Goal: Task Accomplishment & Management: Complete application form

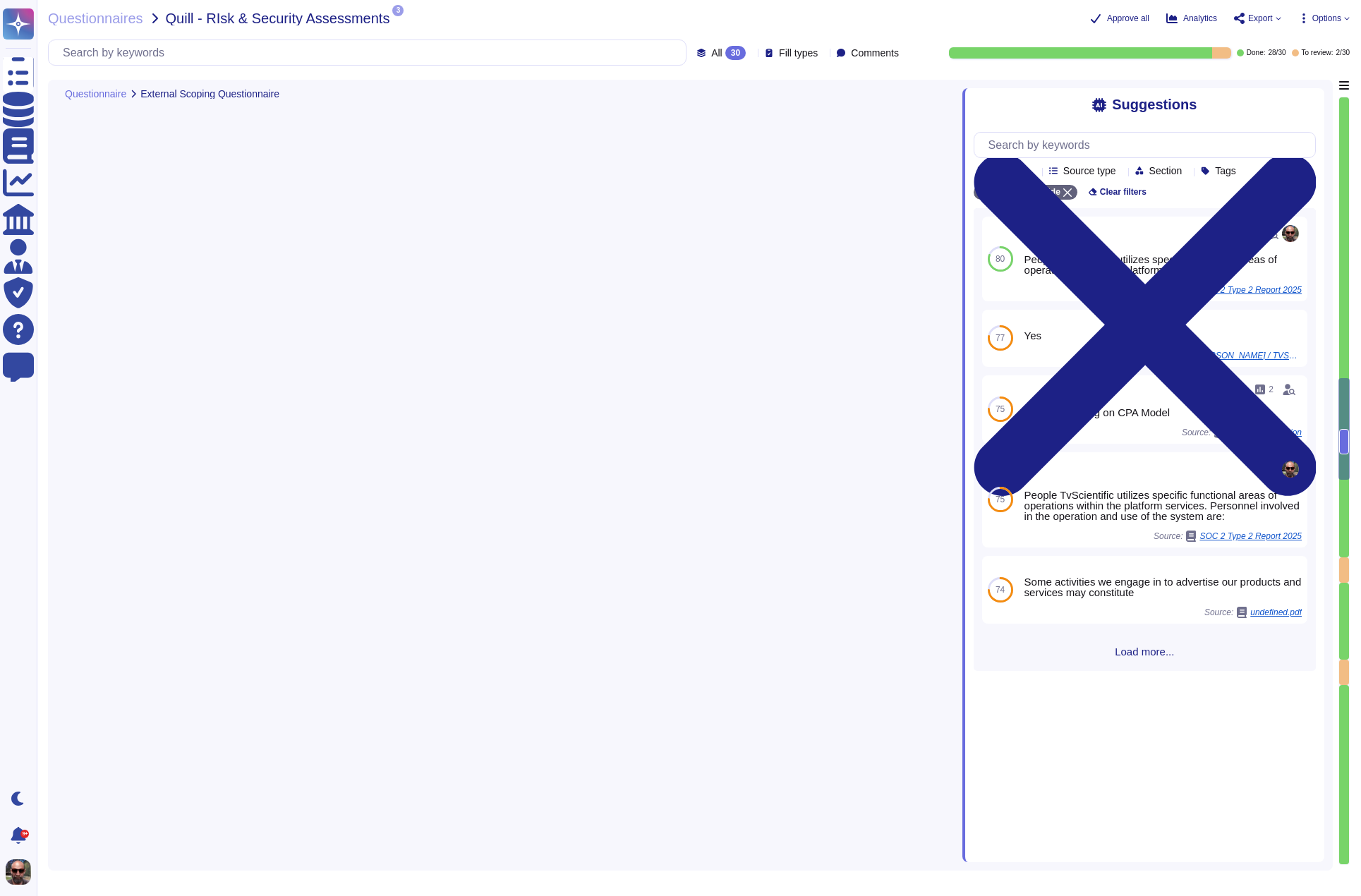
type textarea "VP of Technology"
type textarea "The lead assignee contact email address is [EMAIL_ADDRESS][DOMAIN_NAME]."
type textarea "- [PERSON_NAME], VP of Technology: Responsible for all aspects of TvScientific'…"
type textarea "tvScientific offers a Performance Advertising Platform that specializes in Conn…"
type textarea "N/A"
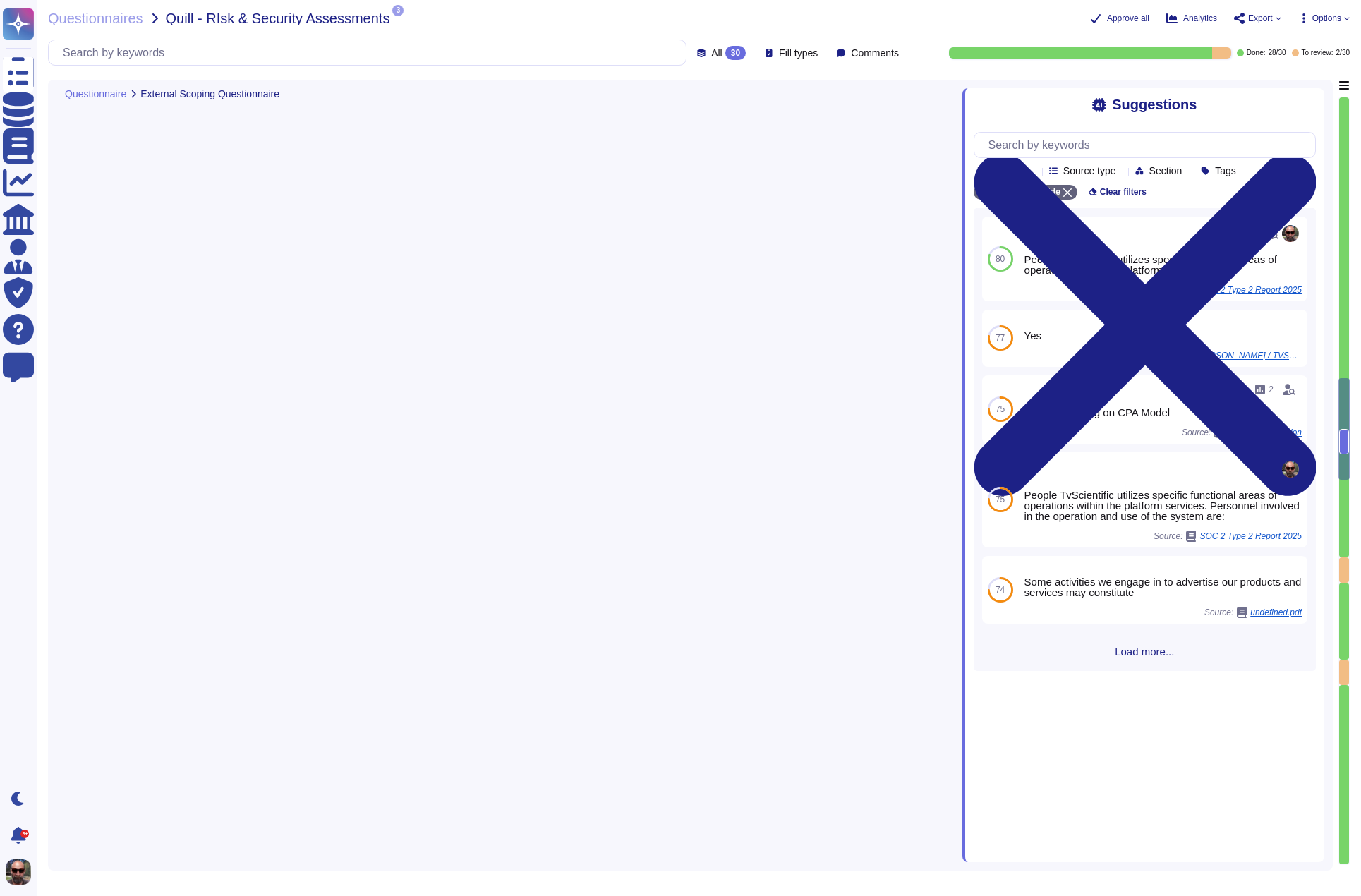
type textarea "N/A we are a fully remote company"
type textarea "No use of VPNs"
type textarea "Yes, but no secure technologies in place for remote access"
type textarea "N/A Pixel based web activity tracker will be placed on your customer facing web…"
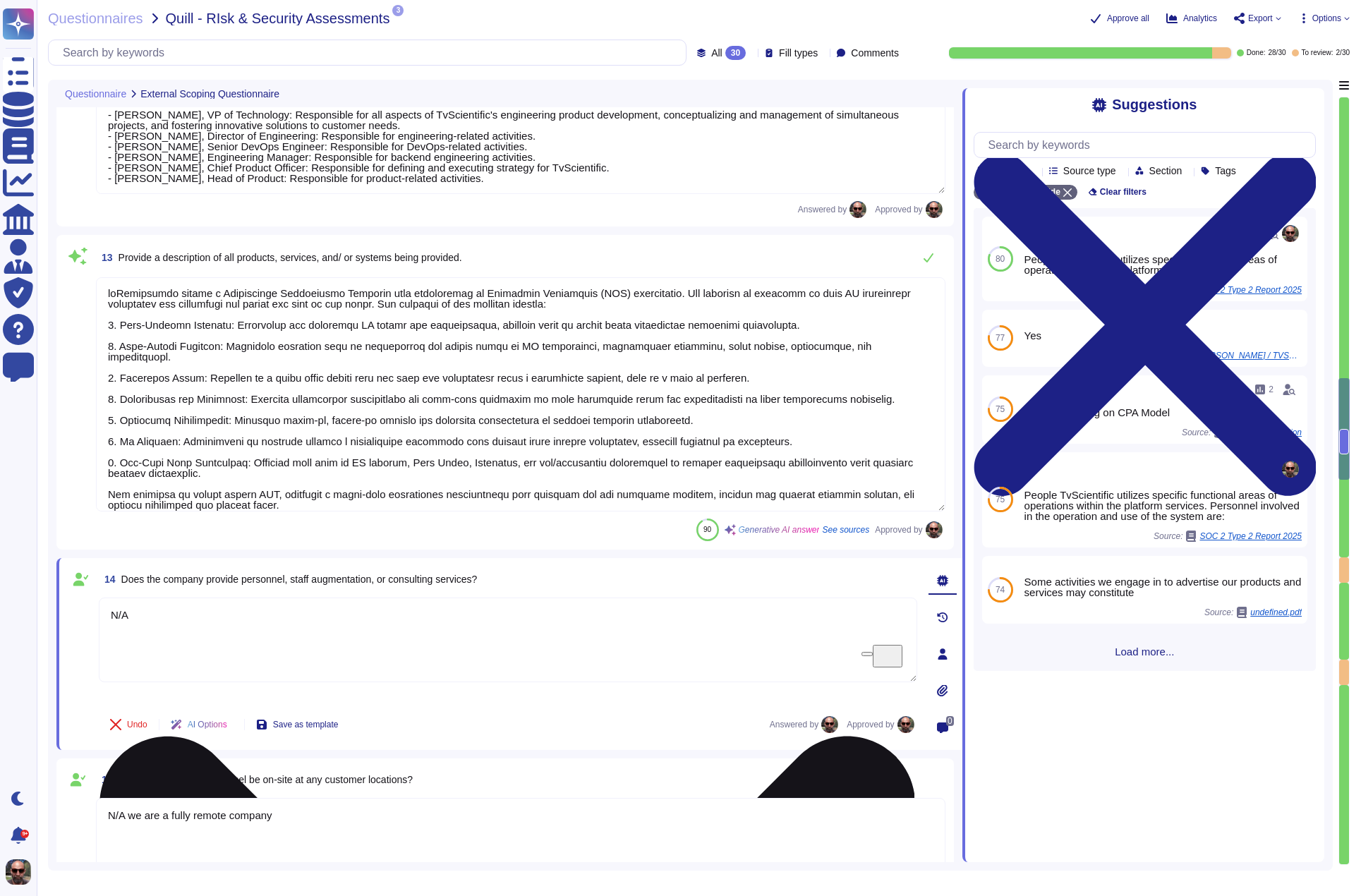
scroll to position [1435, 0]
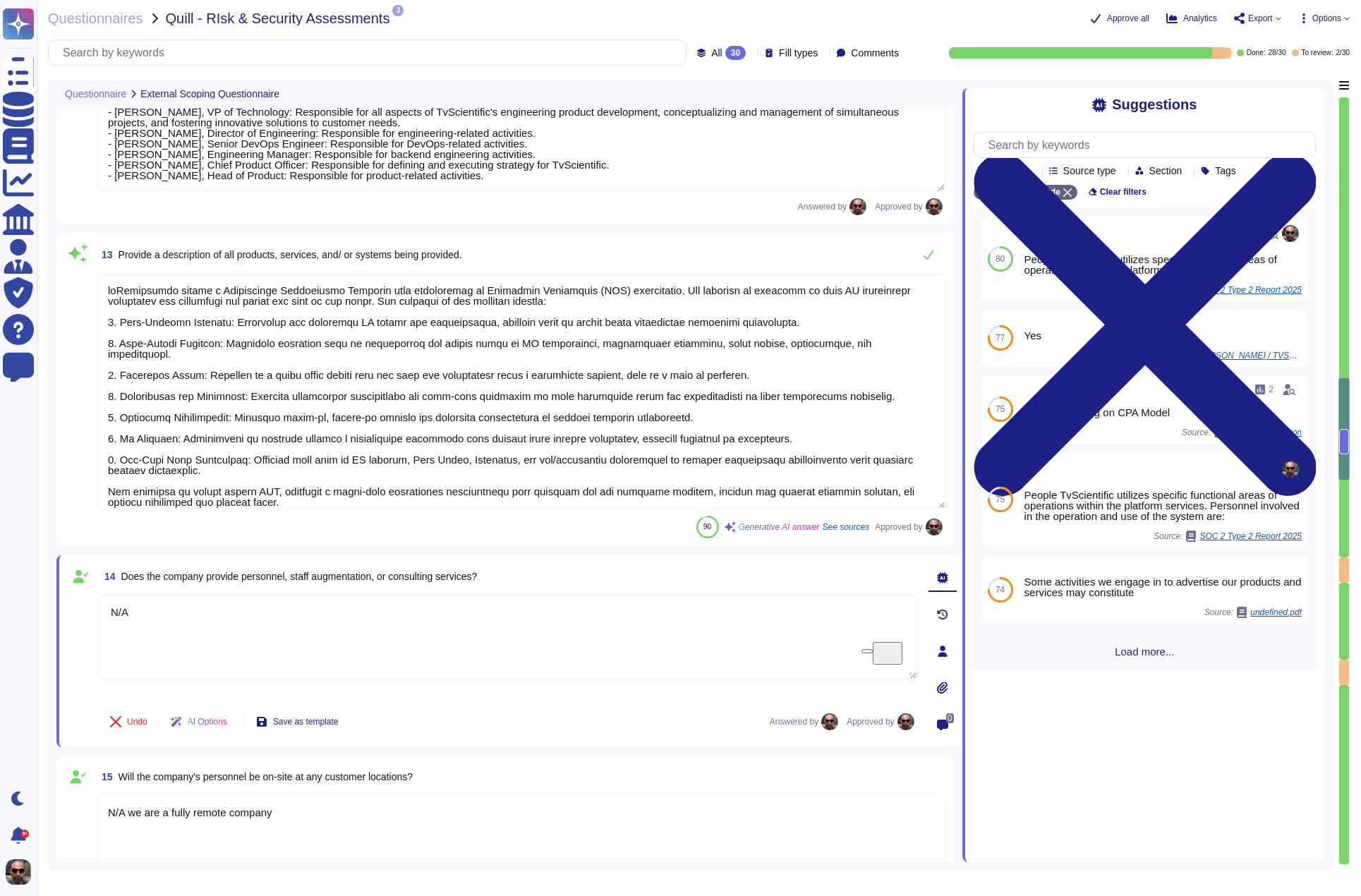
drag, startPoint x: 1343, startPoint y: 441, endPoint x: 1340, endPoint y: 559, distance: 118.0
click at [1340, 559] on div at bounding box center [1344, 481] width 11 height 768
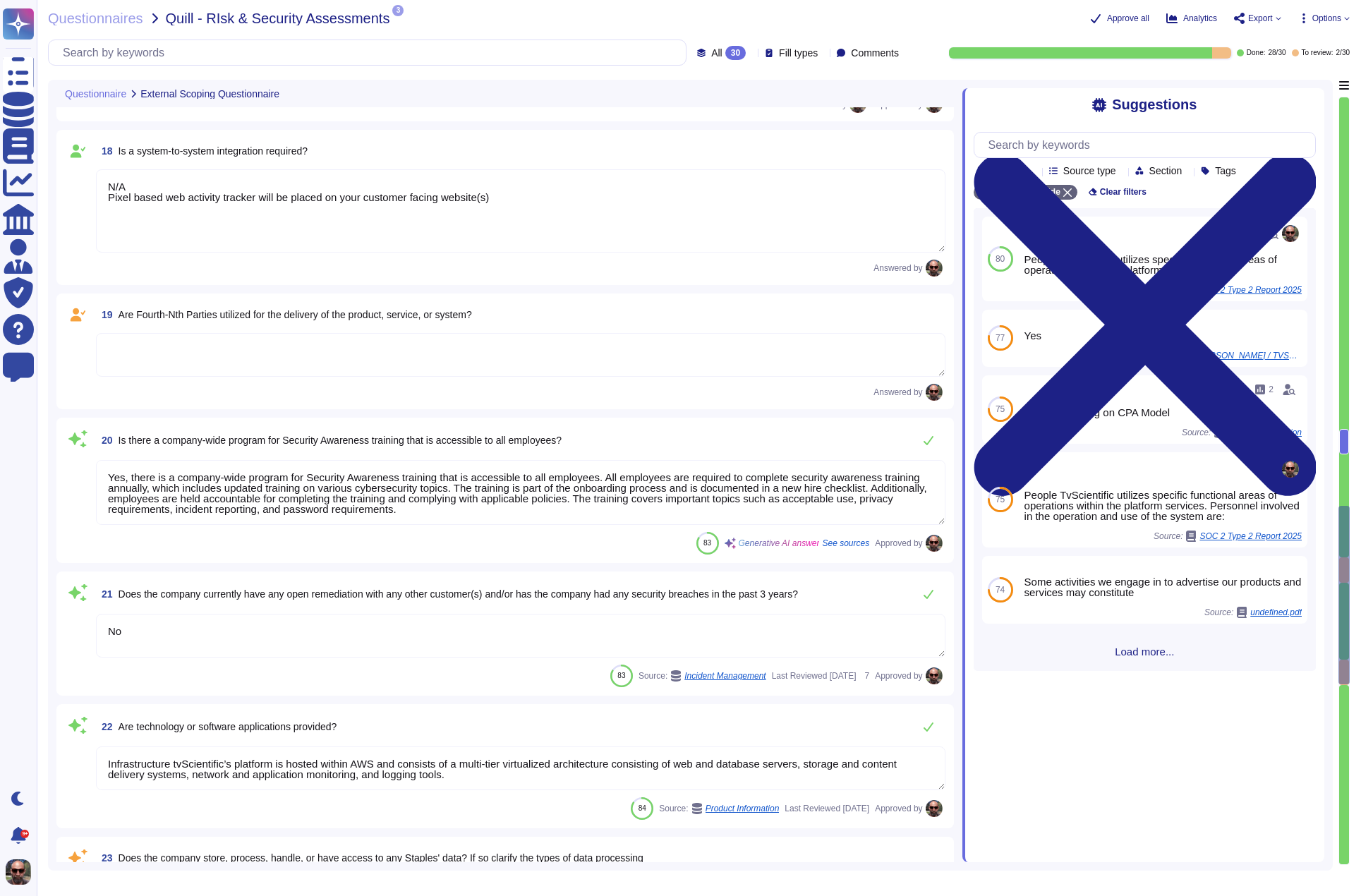
type textarea "Yes, there is a company-wide program for Security Awareness training that is ac…"
type textarea "No"
type textarea "Infrastructure tvScientific’s platform is hosted within AWS and consists of a m…"
type textarea "No"
type textarea "TvScientific is SOC2 Type 2 certified and holds a SOC 2 Type 2 Report. - SOC2 T…"
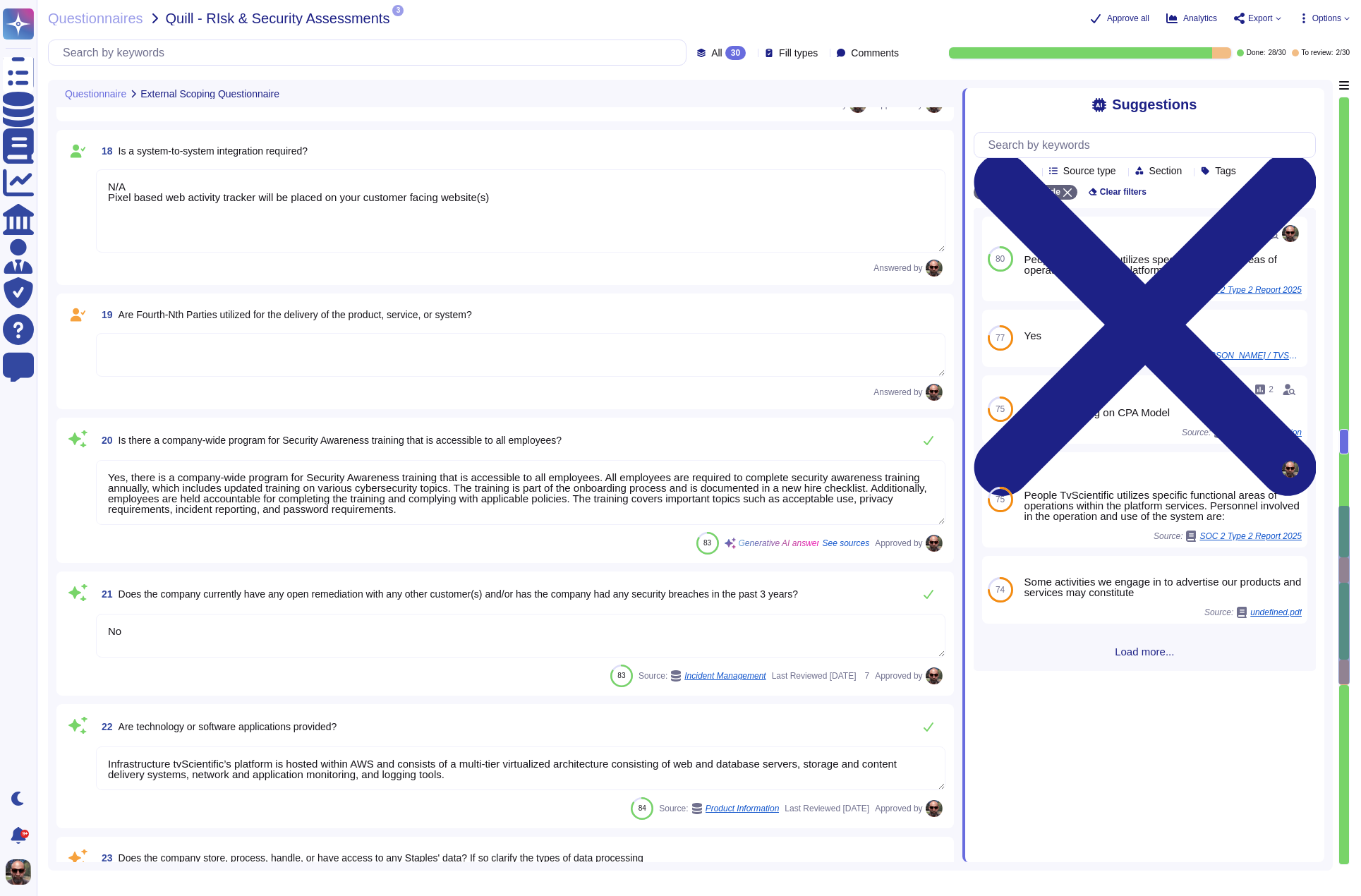
type textarea "tvScientific maintains a PCI Attestation and does not collect, store, or see an…"
type textarea "Company may be subject to a credit check prior to first using the Services and …"
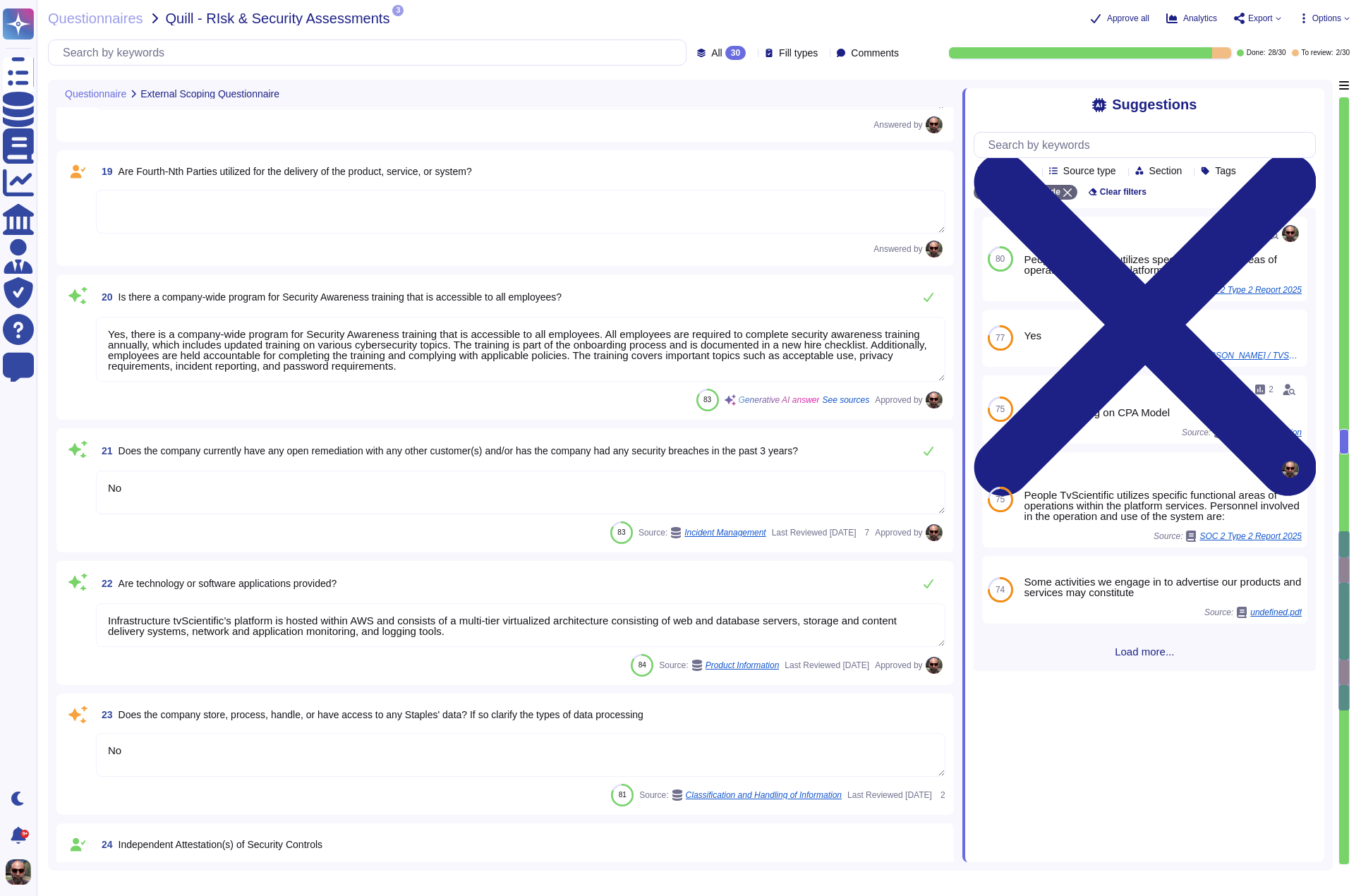
scroll to position [2622, 0]
type textarea "A network diagram is maintained that defines segmentation boundaries and commun…"
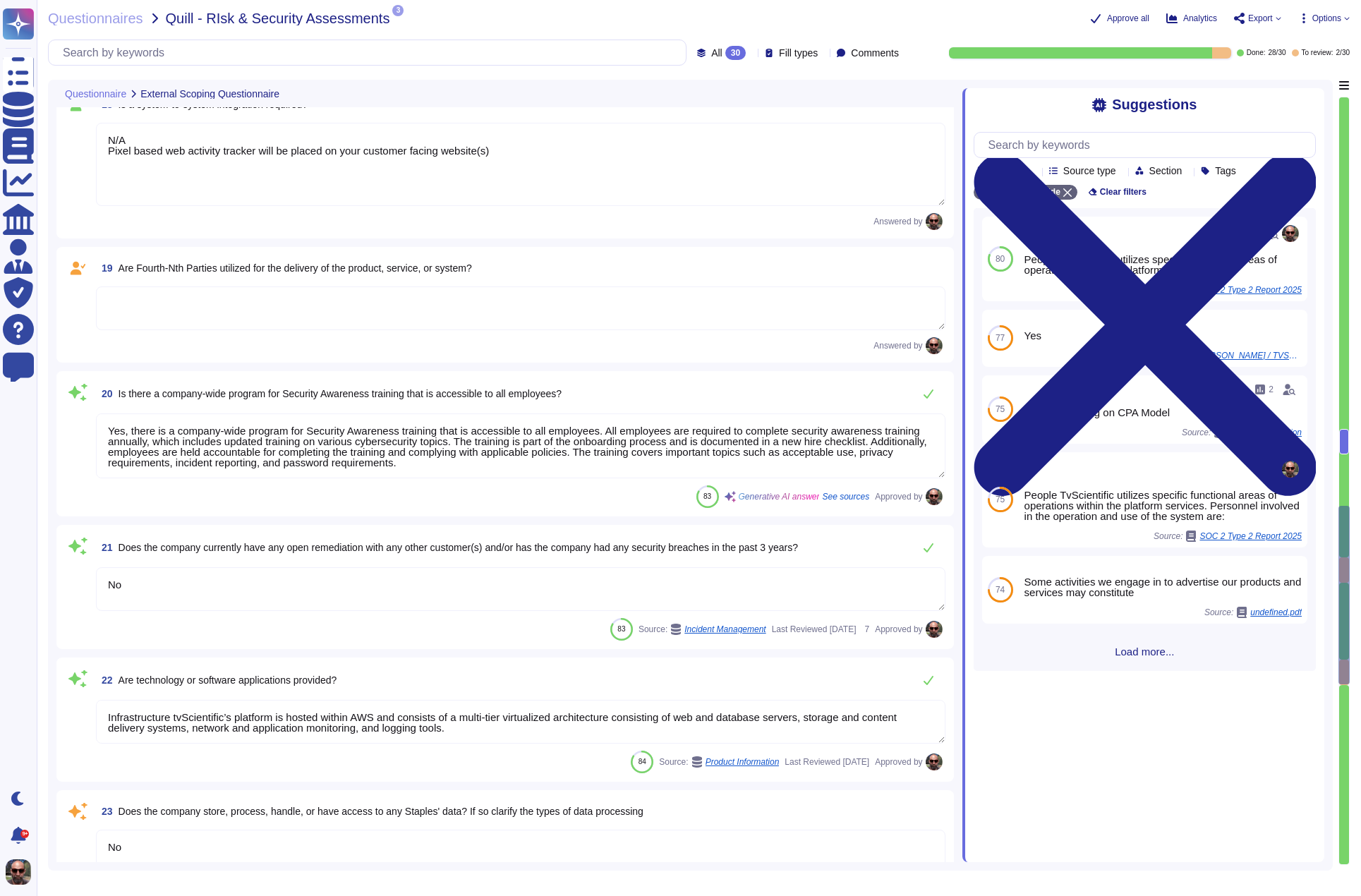
type textarea "N/A we are a fully remote company"
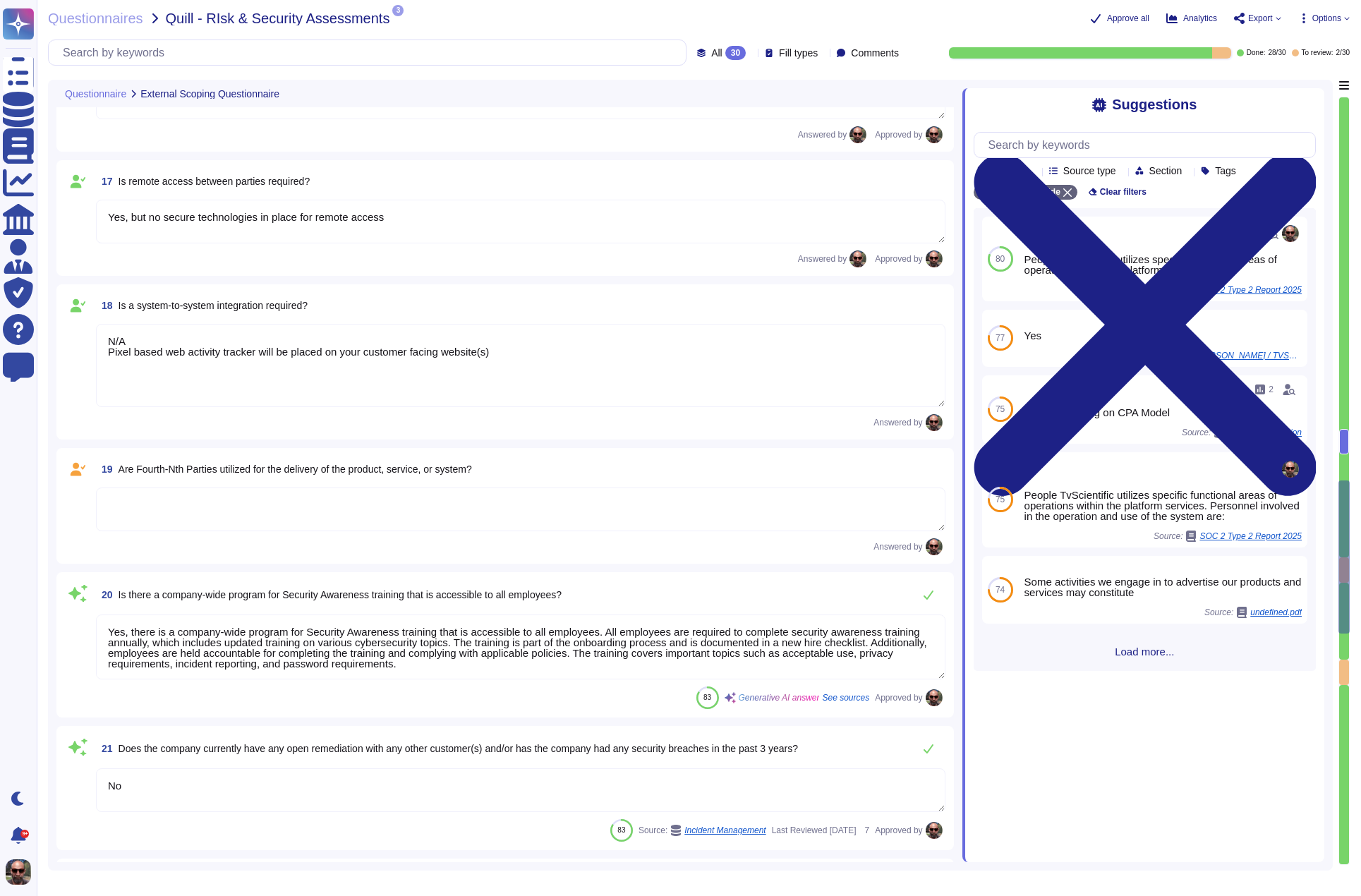
type textarea "N/A"
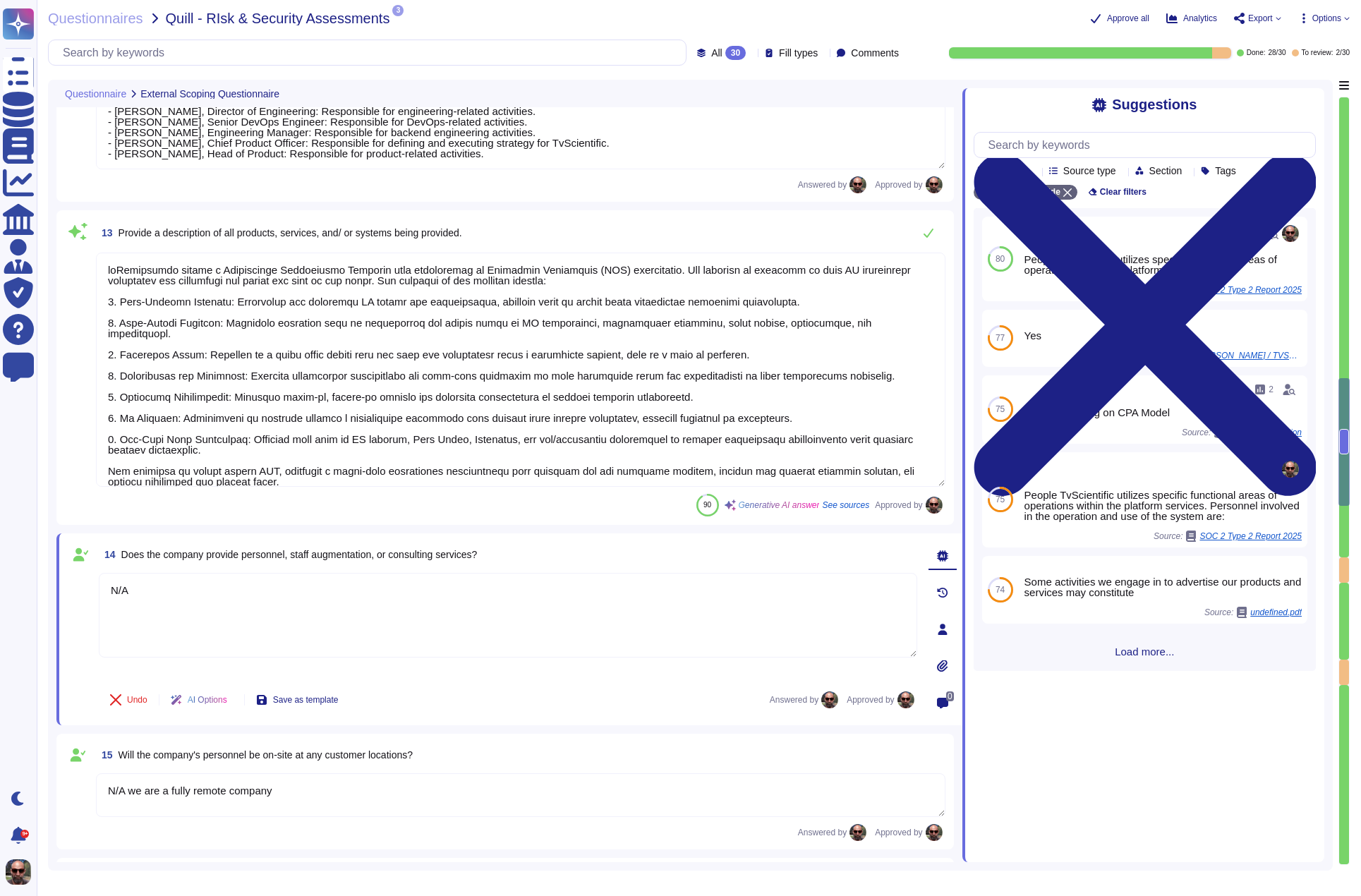
type textarea "VP of Technology"
type textarea "The lead assignee contact email address is [EMAIL_ADDRESS][DOMAIN_NAME]."
type textarea "- [PERSON_NAME], VP of Technology: Responsible for all aspects of TvScientific'…"
type textarea "tvScientific offers a Performance Advertising Platform that specializes in Conn…"
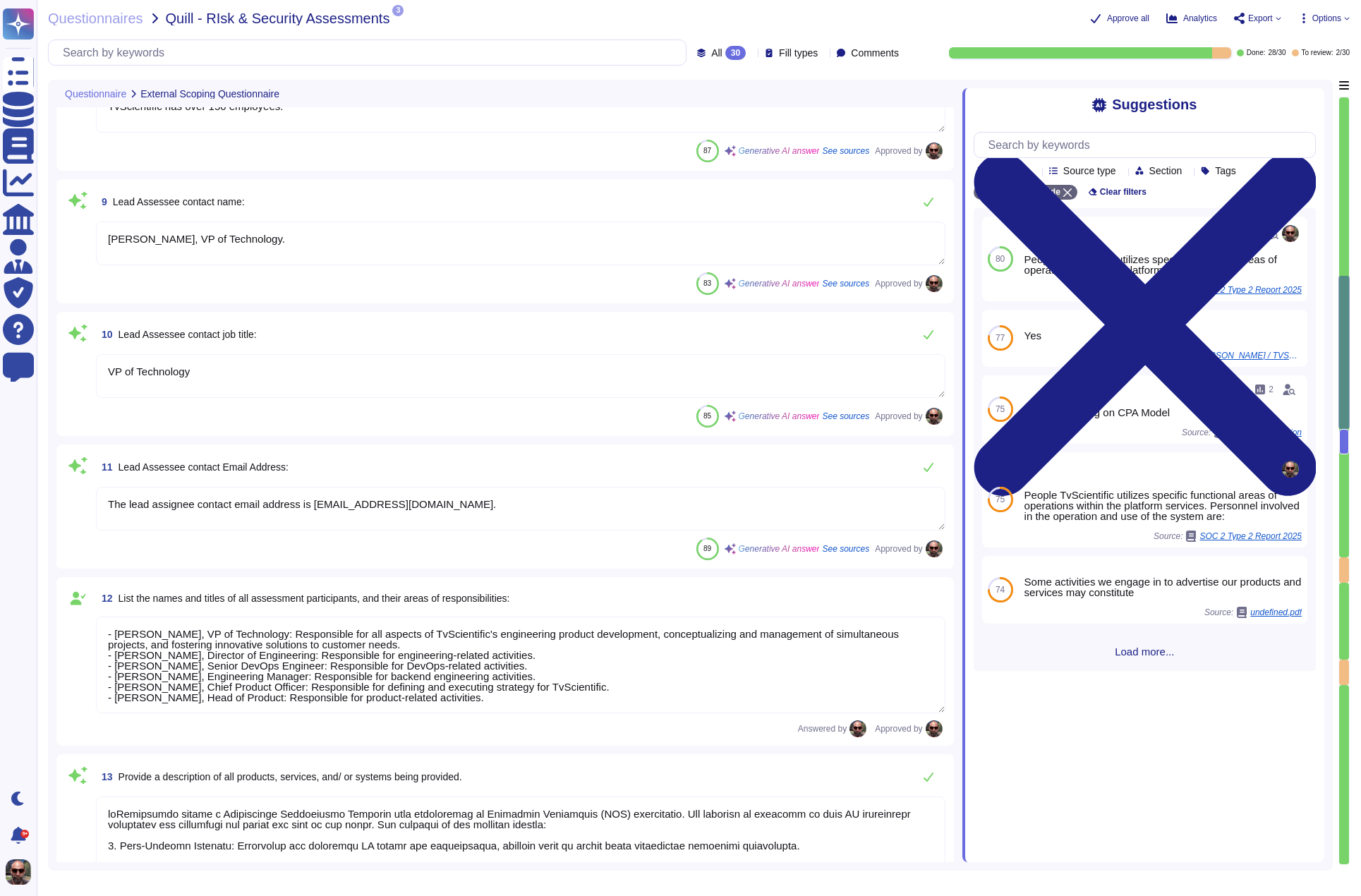
type textarea "The ownership structure is private. TvScientific is a privately held company."
type textarea "The company has been in business since [DATE]."
type textarea "TvScientific has over 150 employees."
type textarea "[PERSON_NAME], VP of Technology."
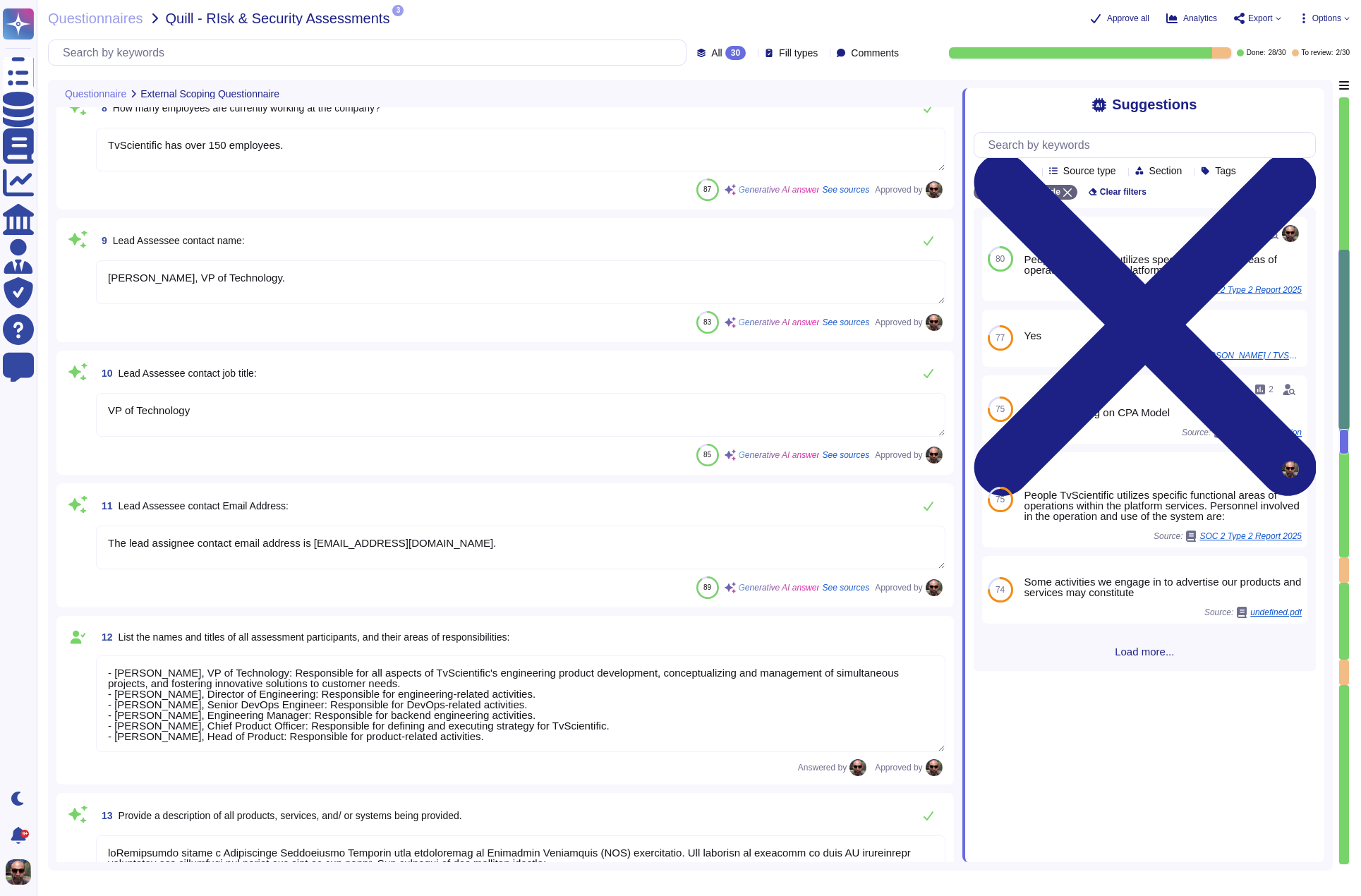
type textarea "The cloud service provider is Amazon Web Services, Inc. (AWS)."
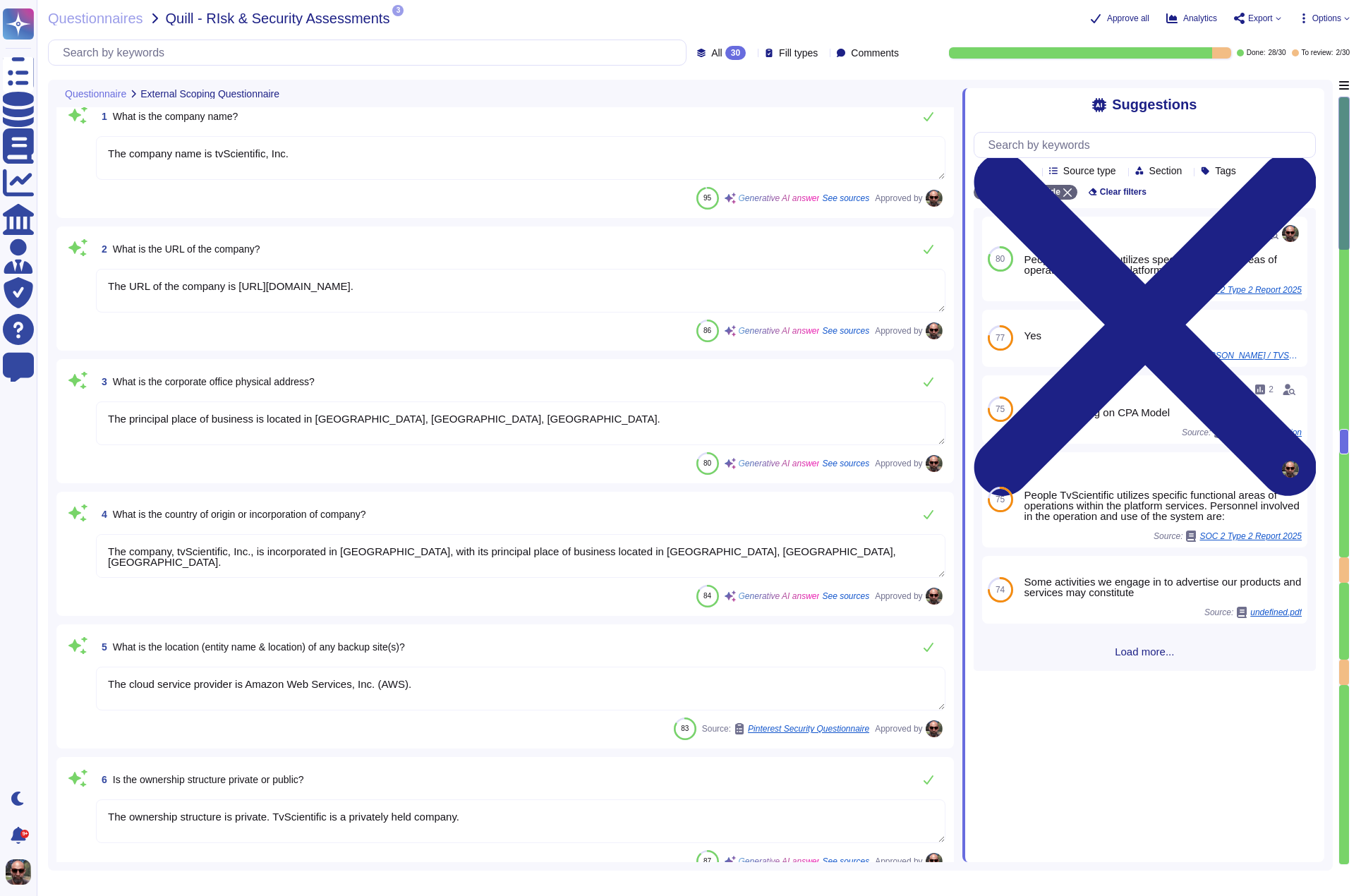
scroll to position [8, 0]
type textarea "The company name is tvScientific, Inc."
type textarea "The URL of the company is [URL][DOMAIN_NAME]."
type textarea "The principal place of business is located in [GEOGRAPHIC_DATA], [GEOGRAPHIC_DA…"
type textarea "The company, tvScientific, Inc., is incorporated in [GEOGRAPHIC_DATA], with its…"
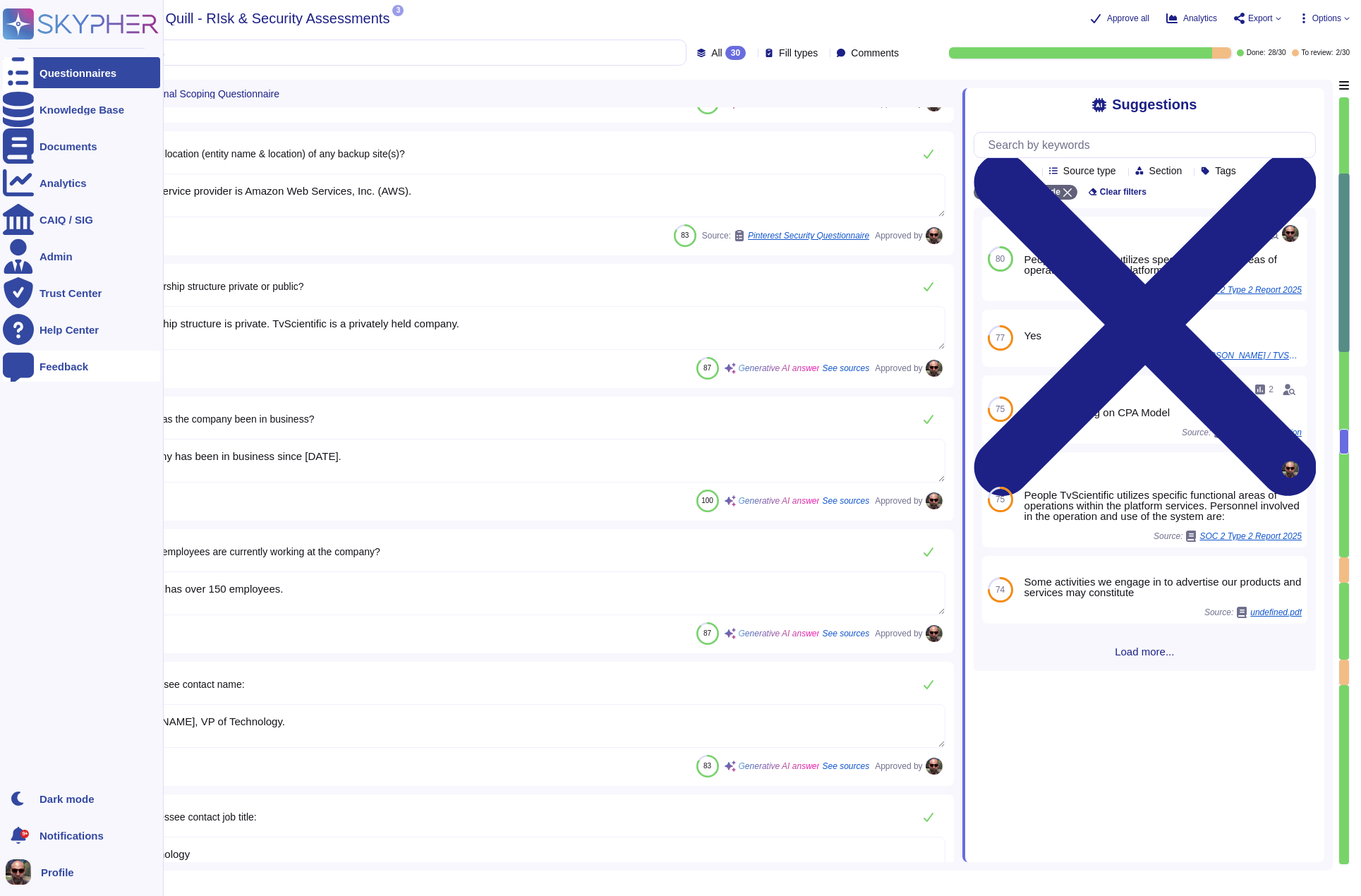
type textarea "VP of Technology"
type textarea "The lead assignee contact email address is [EMAIL_ADDRESS][DOMAIN_NAME]."
type textarea "- [PERSON_NAME], VP of Technology: Responsible for all aspects of TvScientific'…"
type textarea "tvScientific offers a Performance Advertising Platform that specializes in Conn…"
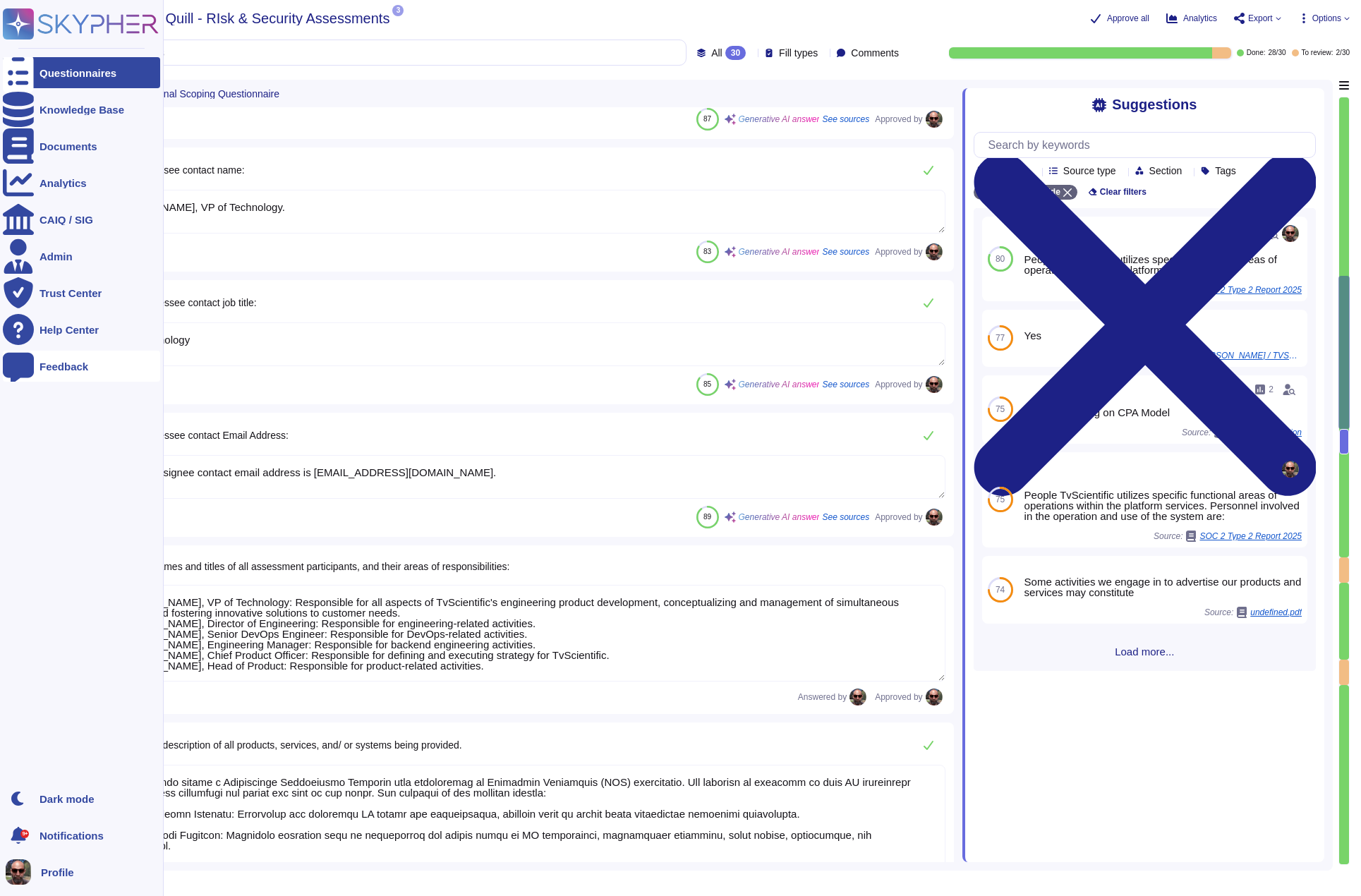
type textarea "N/A"
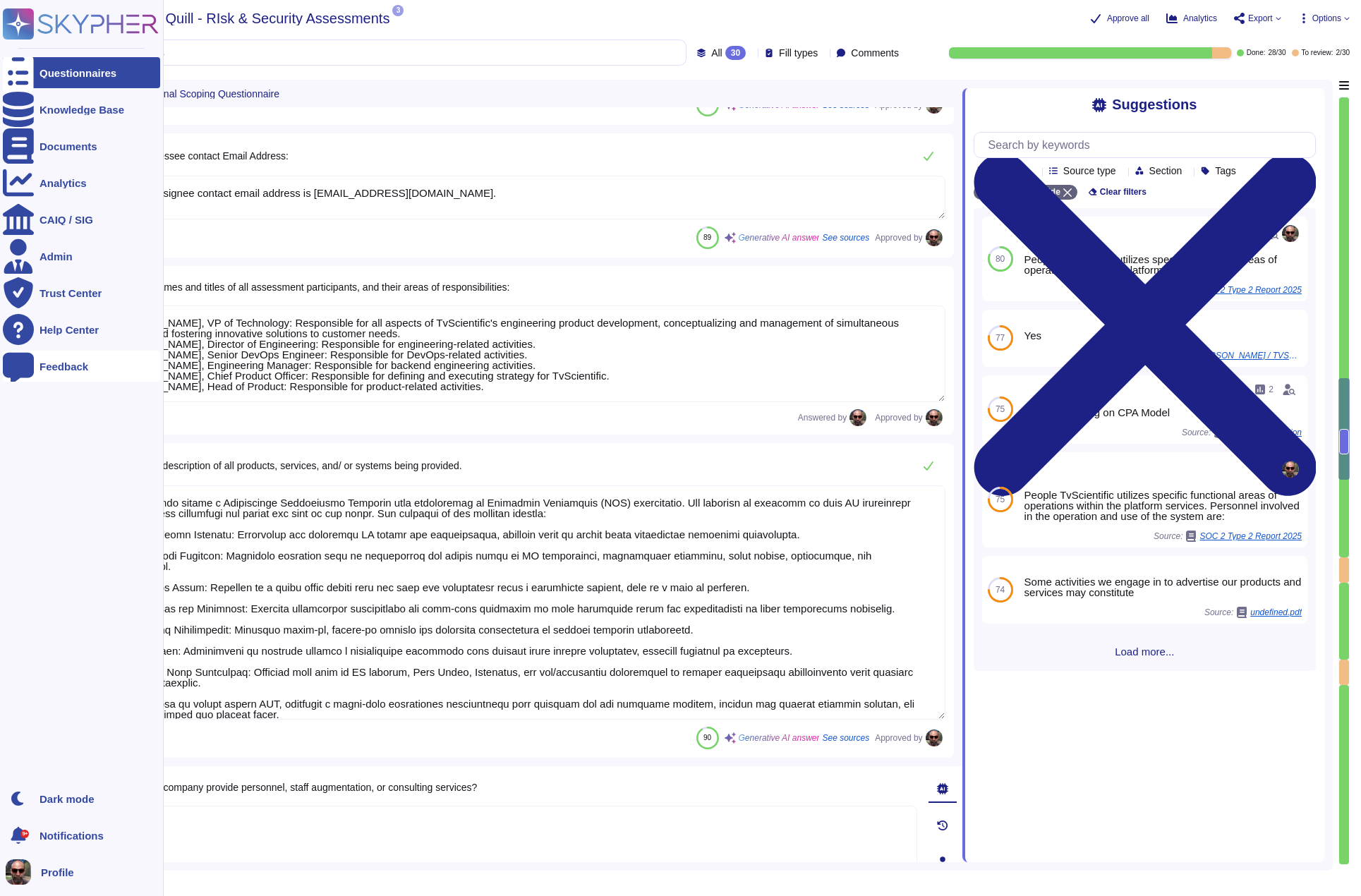
type textarea "N/A we are a fully remote company"
type textarea "No use of VPNs"
type textarea "Yes, but no secure technologies in place for remote access"
type textarea "N/A Pixel based web activity tracker will be placed on your customer facing web…"
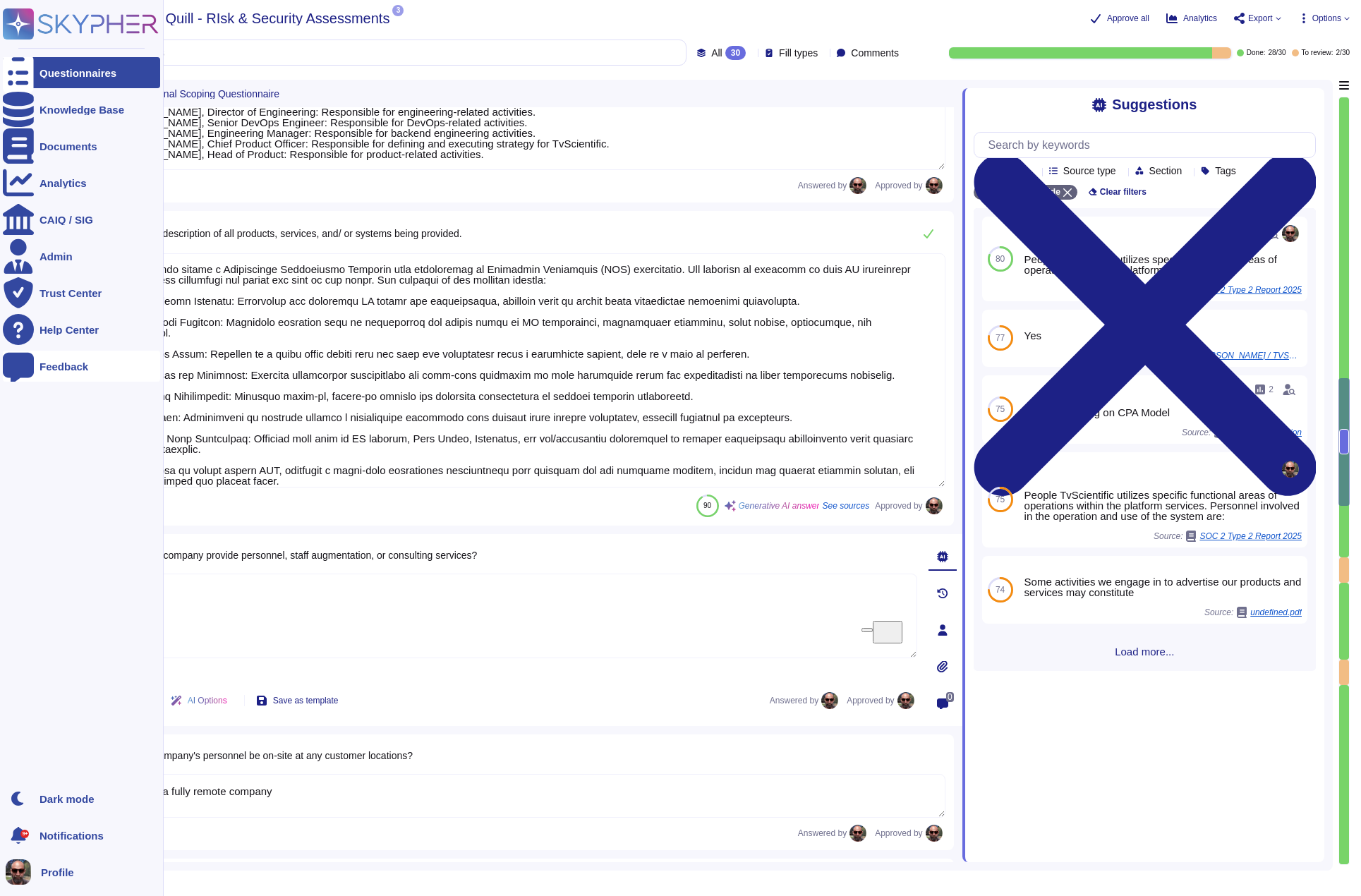
scroll to position [0, 0]
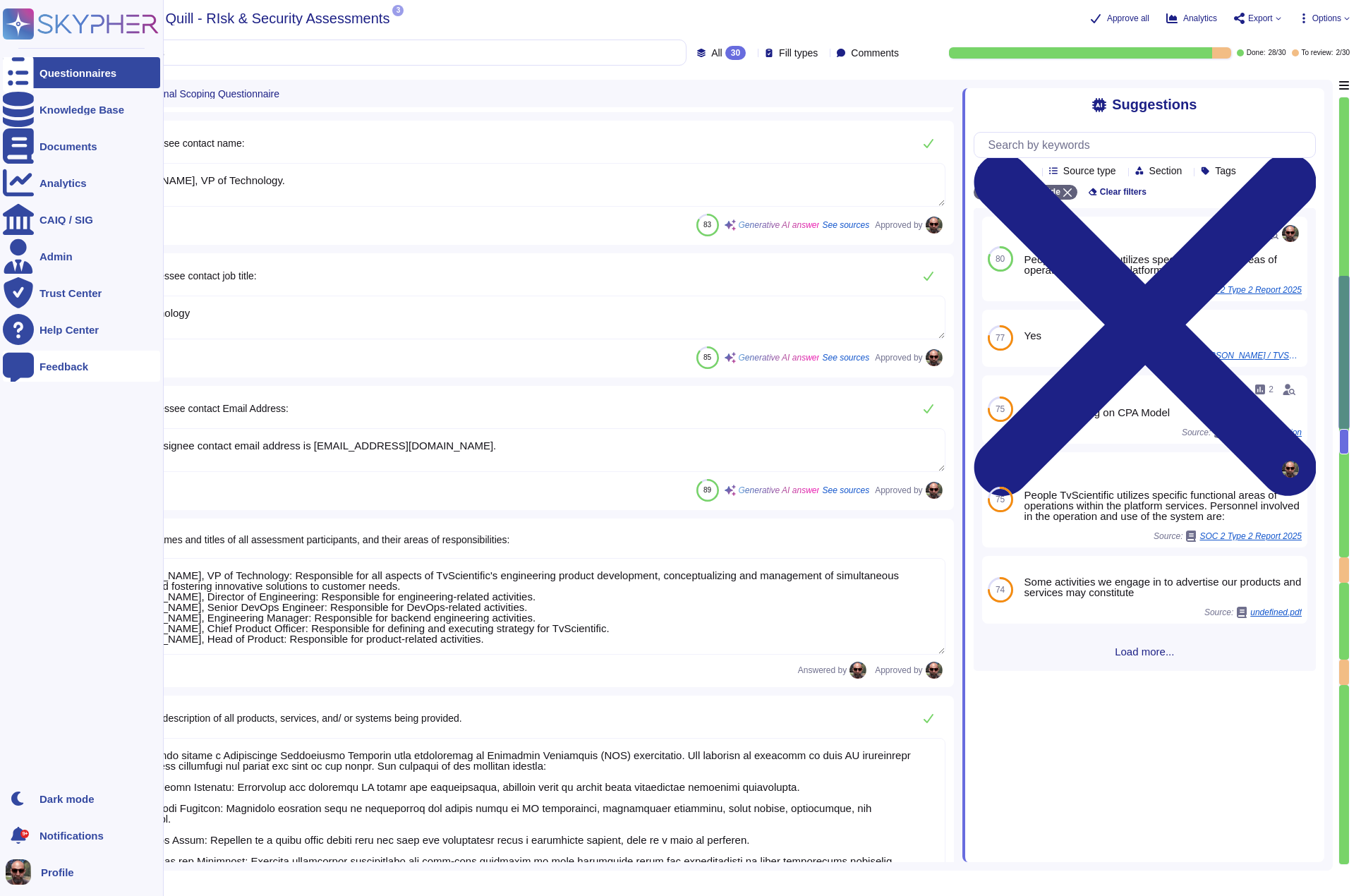
type textarea "The ownership structure is private. TvScientific is a privately held company."
type textarea "The company has been in business since [DATE]."
type textarea "TvScientific has over 150 employees."
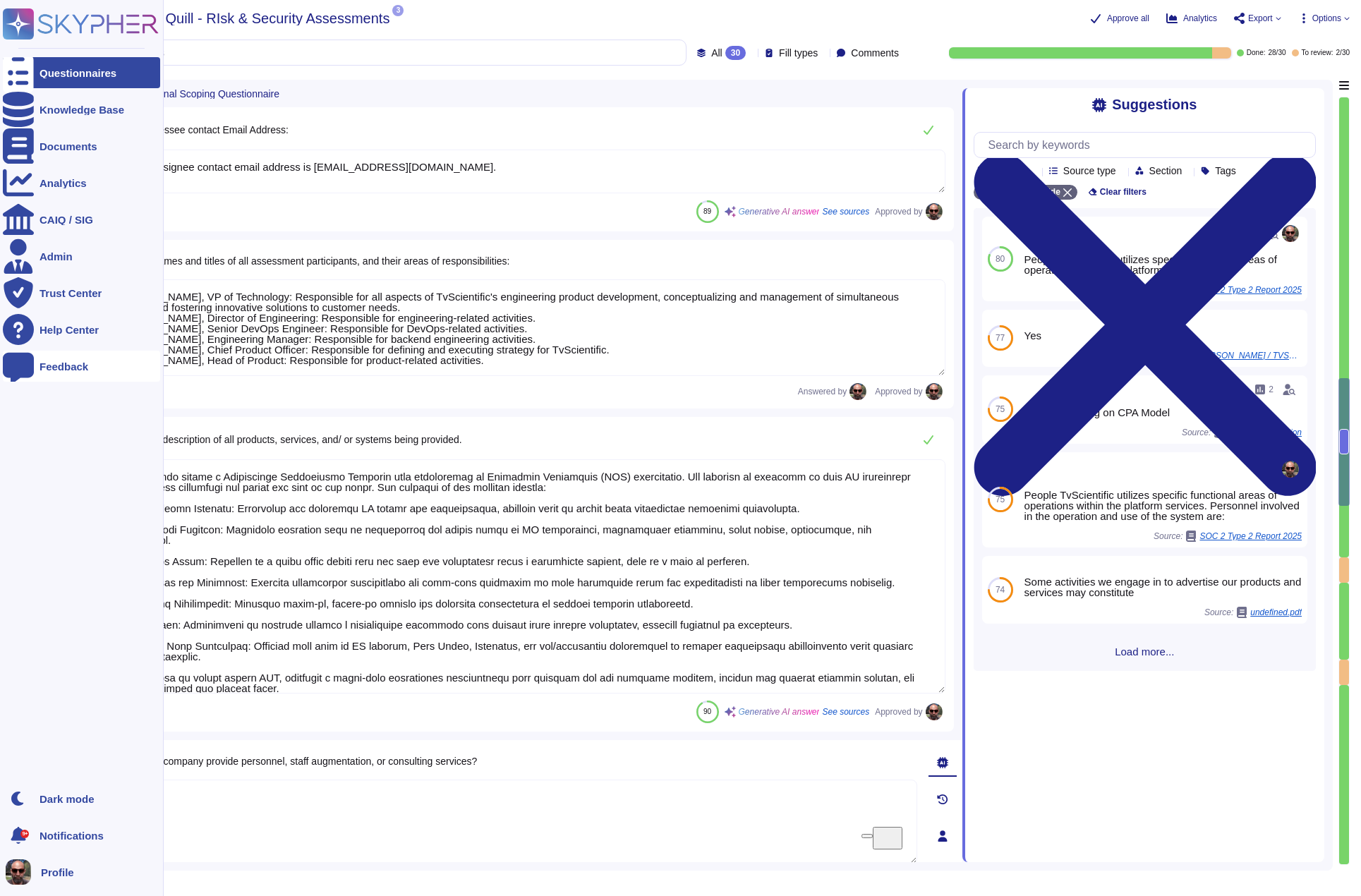
type textarea "No use of VPNs"
type textarea "Yes, but no secure technologies in place for remote access"
type textarea "N/A Pixel based web activity tracker will be placed on your customer facing web…"
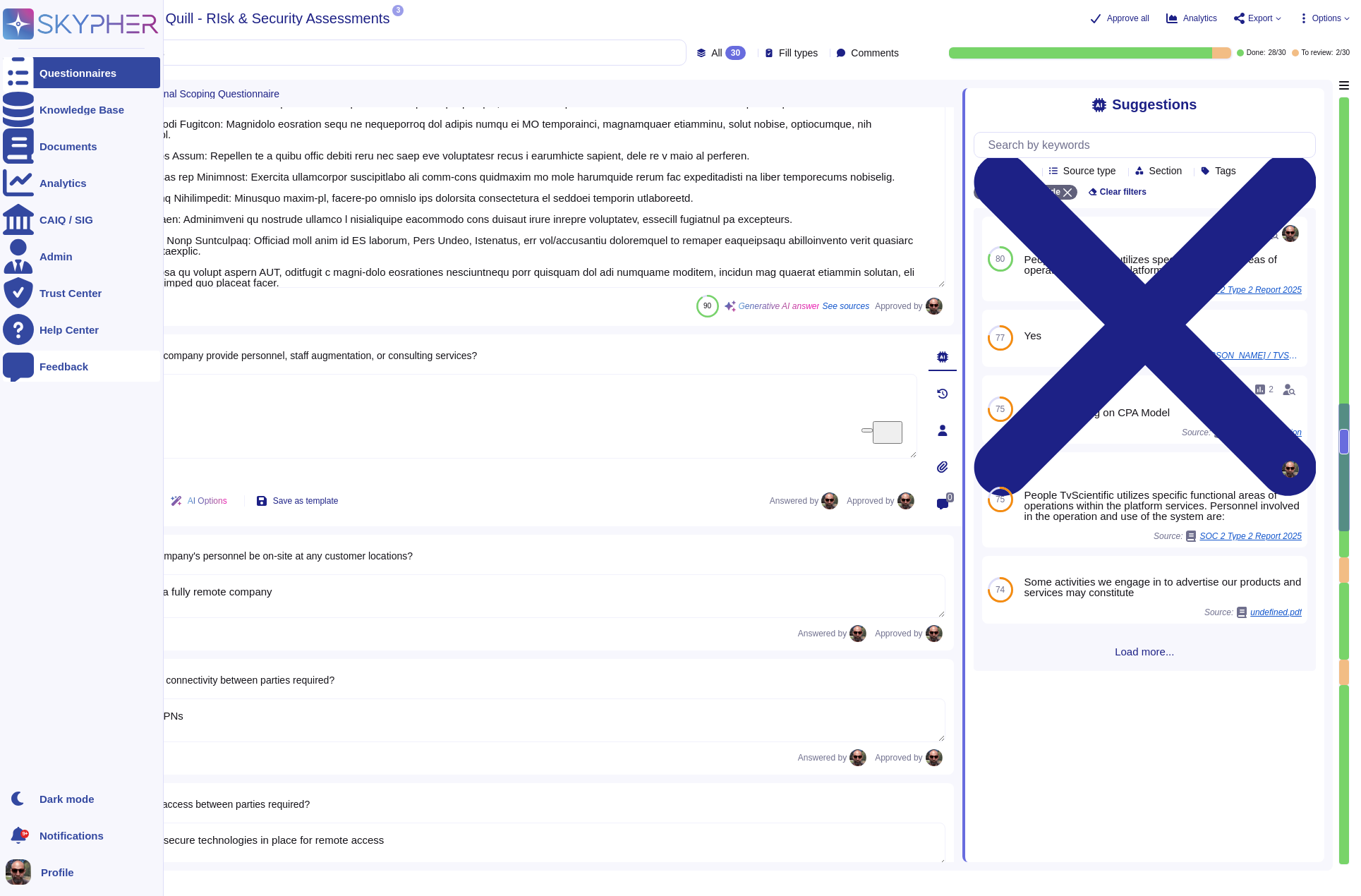
type textarea "Yes, there is a company-wide program for Security Awareness training that is ac…"
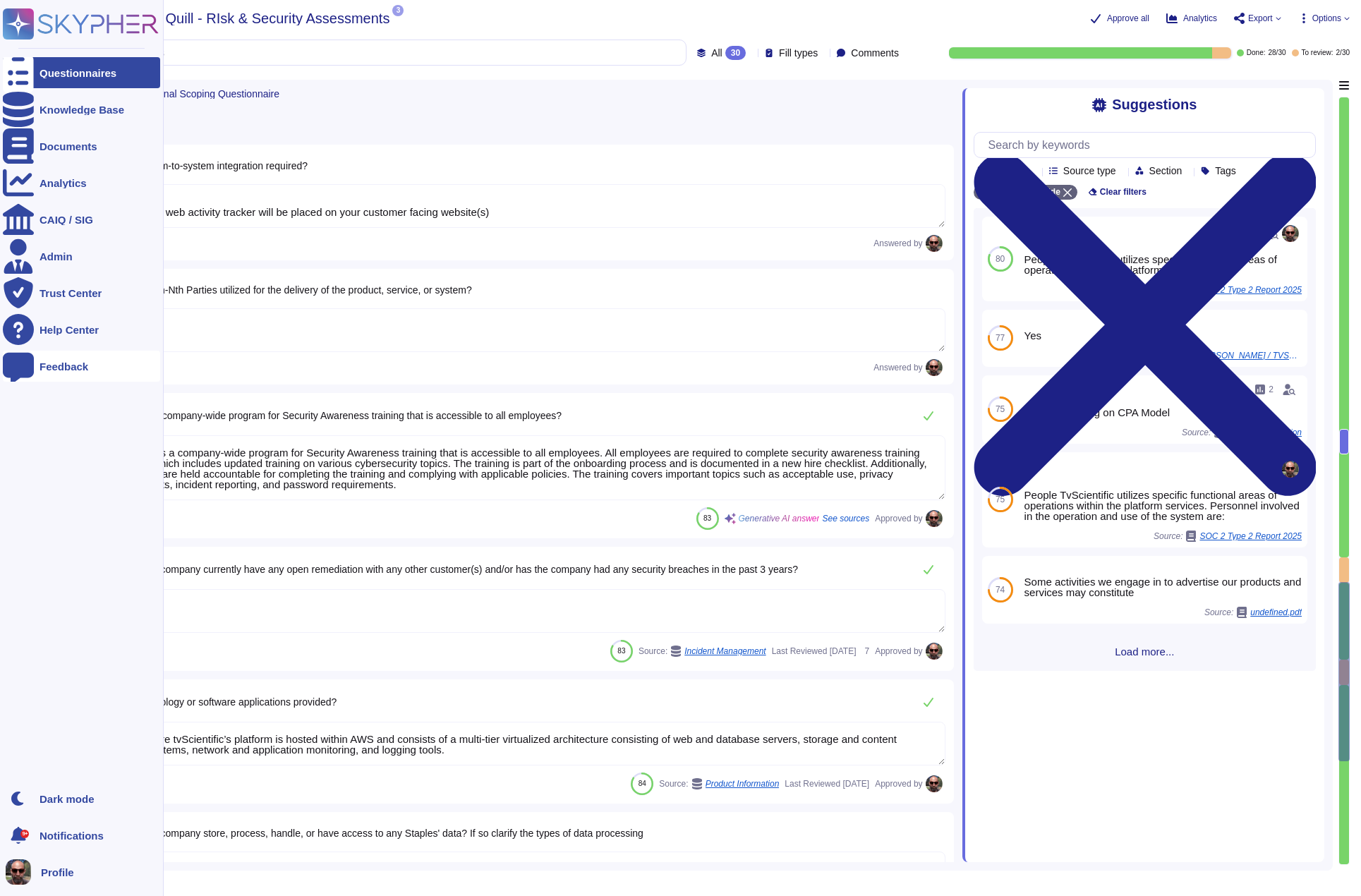
scroll to position [2788, 0]
type textarea "No"
type textarea "Infrastructure tvScientific’s platform is hosted within AWS and consists of a m…"
type textarea "No"
type textarea "TvScientific is SOC2 Type 2 certified and holds a SOC 2 Type 2 Report. - SOC2 T…"
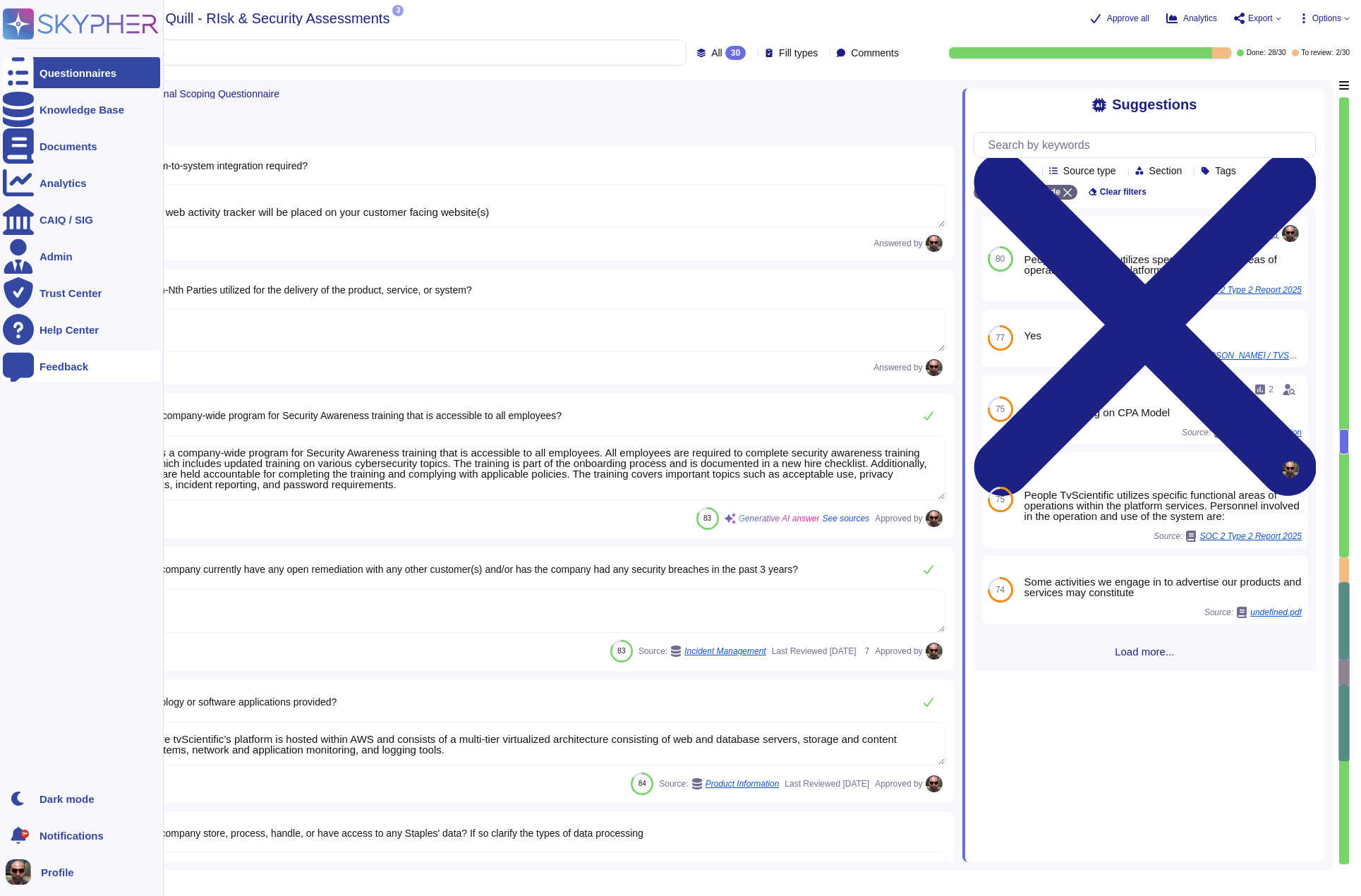
type textarea "tvScientific maintains a PCI Attestation and does not collect, store, or see an…"
type textarea "Company may be subject to a credit check prior to first using the Services and …"
type textarea "A network diagram is maintained that defines segmentation boundaries and commun…"
type textarea "A cyber insurance policy is maintained to offset the financial impact incurred …"
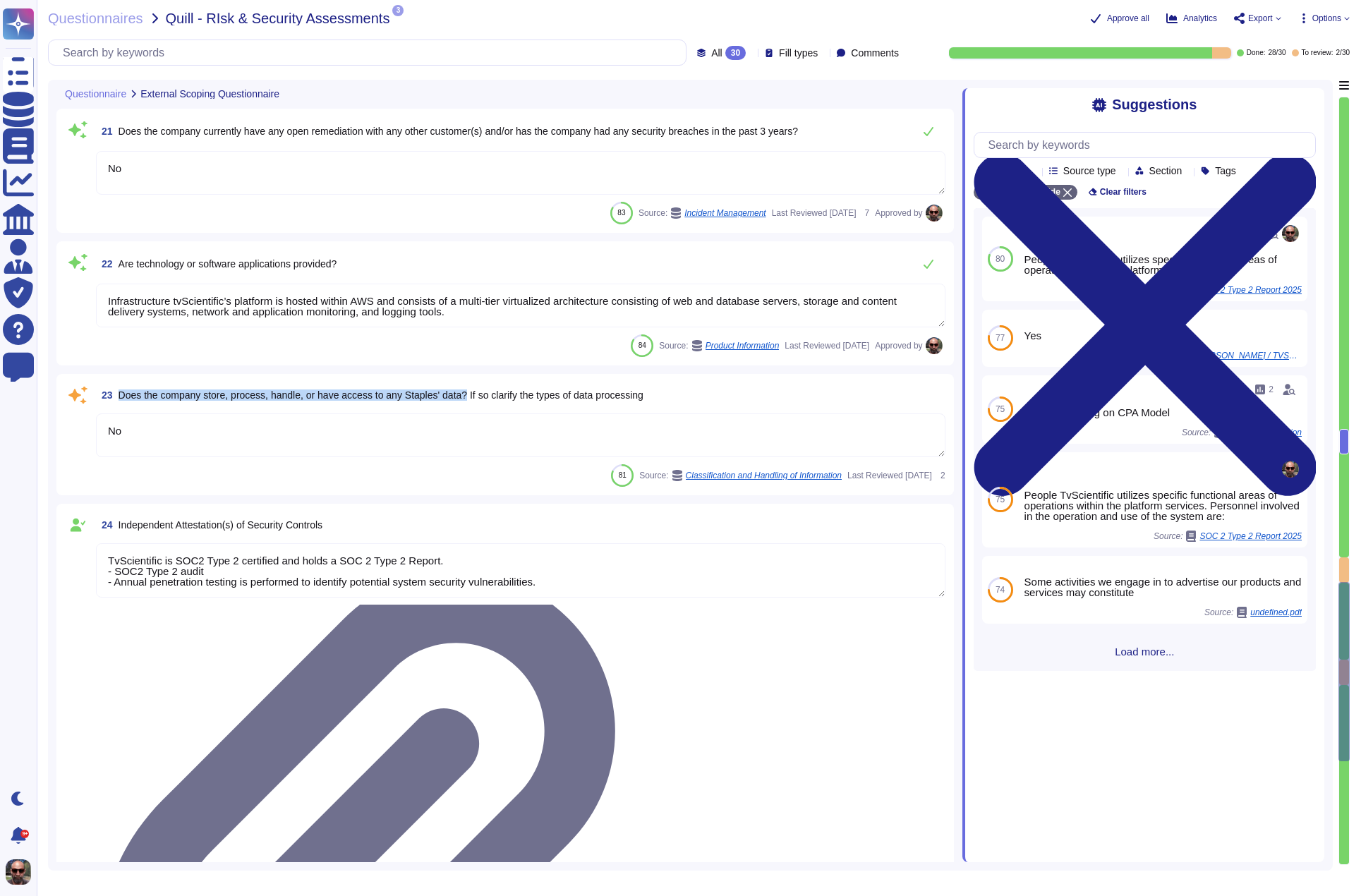
drag, startPoint x: 488, startPoint y: 393, endPoint x: 122, endPoint y: 390, distance: 366.0
click at [122, 390] on span "Does the company store, process, handle, or have access to any Staples' data? I…" at bounding box center [381, 395] width 525 height 11
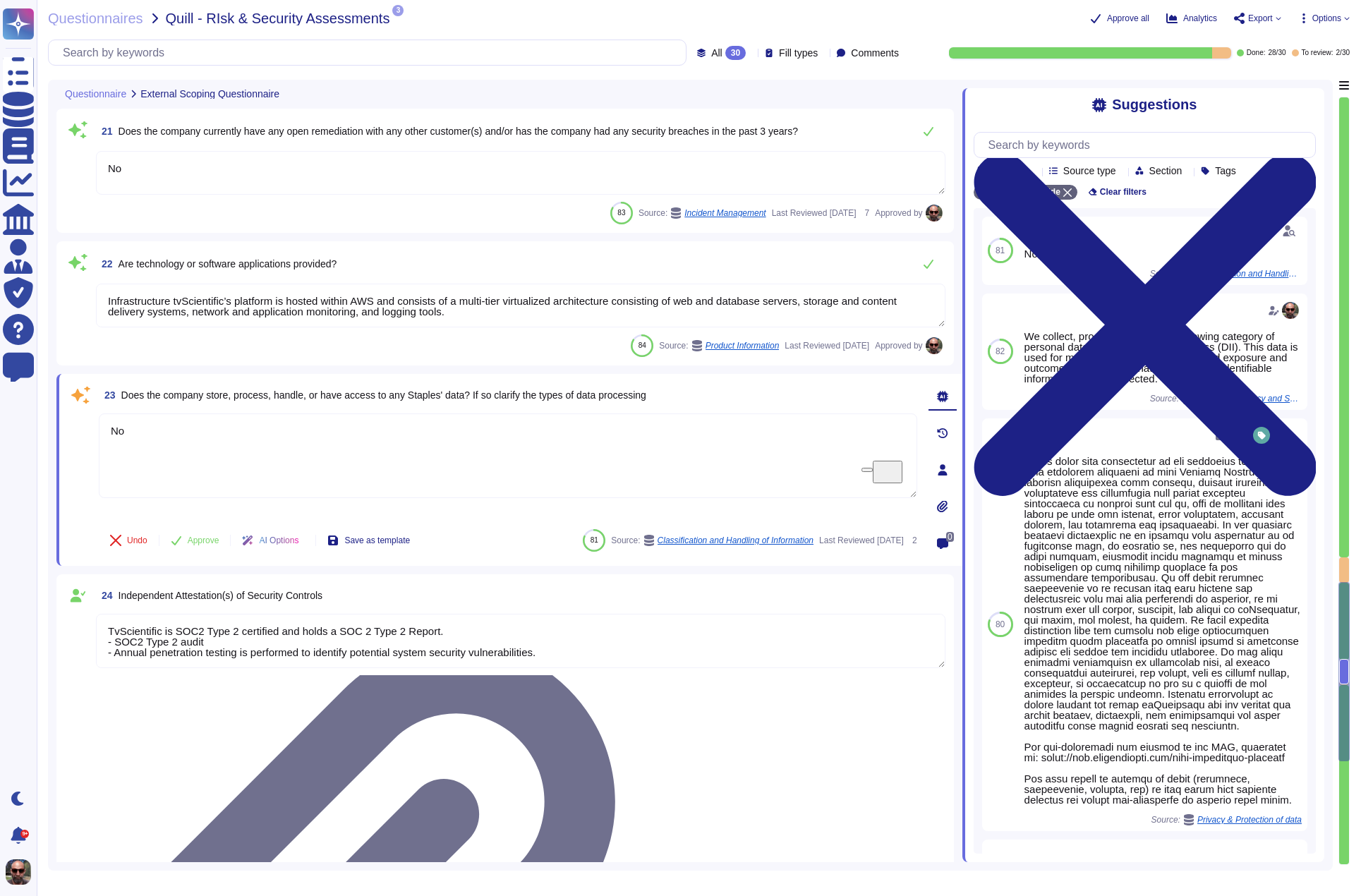
click at [341, 392] on span "Does the company store, process, handle, or have access to any Staples' data? I…" at bounding box center [384, 395] width 525 height 11
drag, startPoint x: 680, startPoint y: 395, endPoint x: 122, endPoint y: 396, distance: 558.0
click at [122, 396] on div "23 Does the company store, process, handle, or have access to any Staples' data…" at bounding box center [508, 395] width 819 height 25
copy span "Does the company store, process, handle, or have access to any Staples' data? I…"
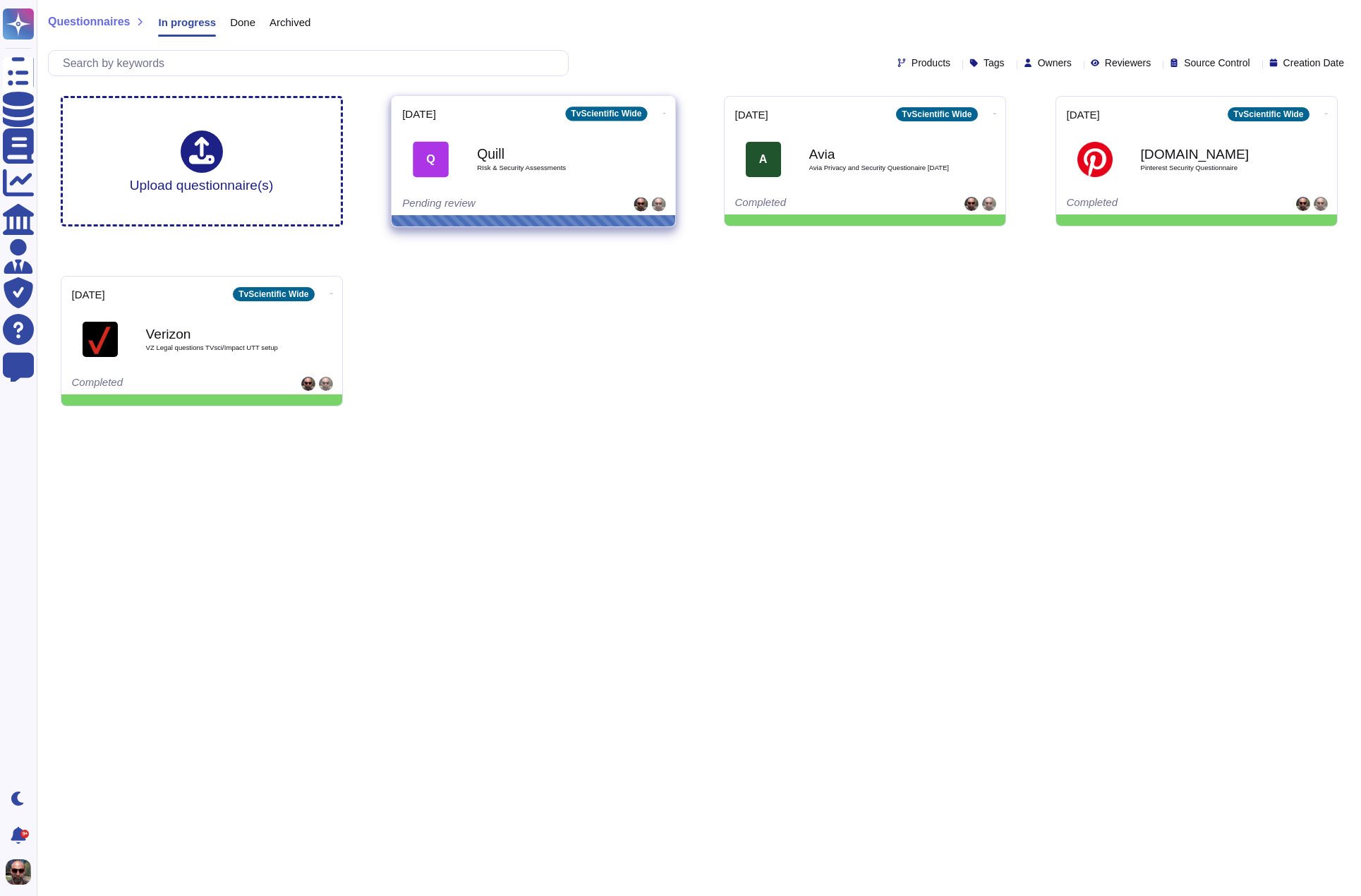
click at [515, 157] on b "Quill" at bounding box center [548, 153] width 142 height 13
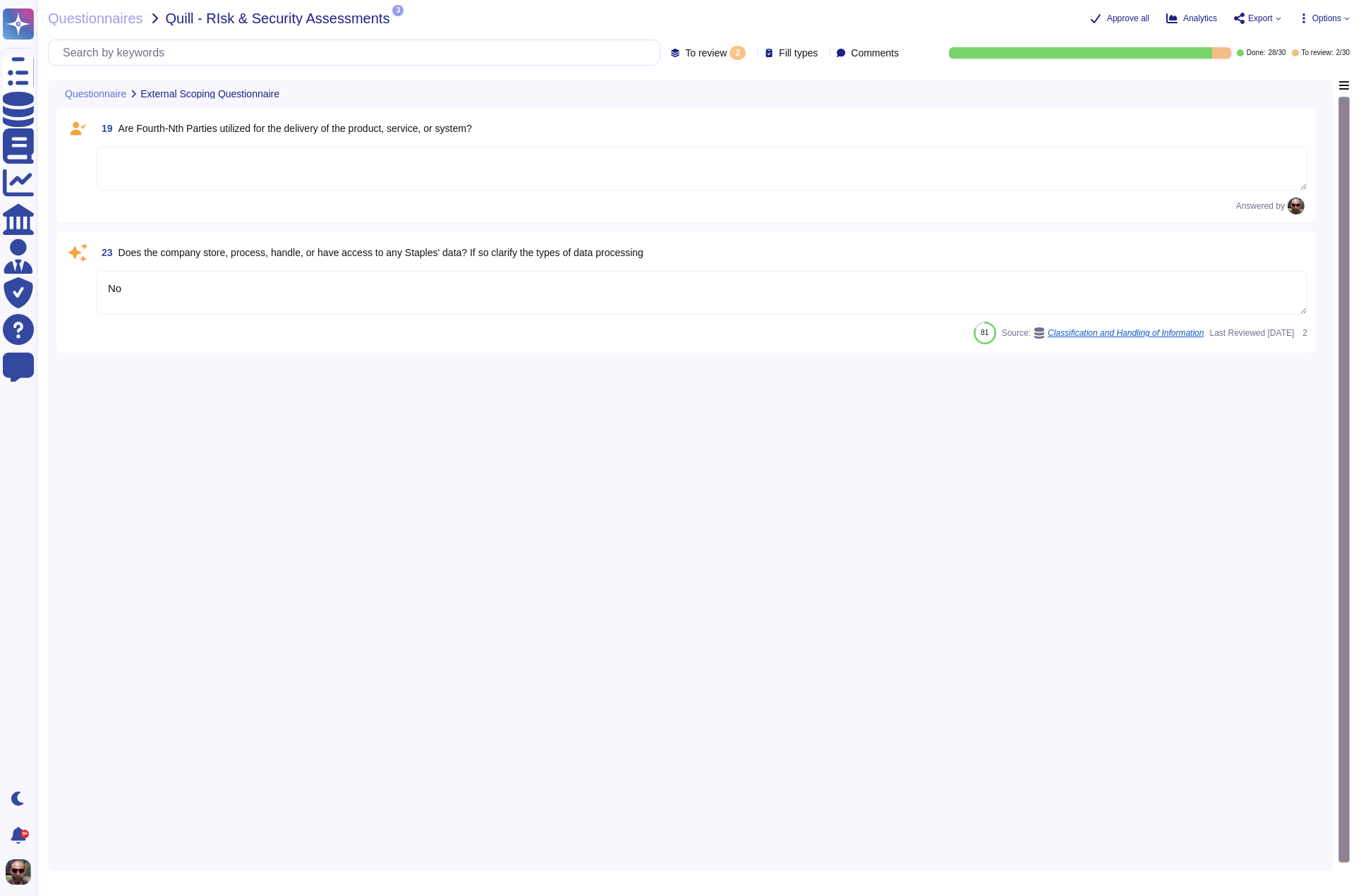
click at [465, 256] on span "Does the company store, process, handle, or have access to any Staples' data? I…" at bounding box center [381, 252] width 525 height 11
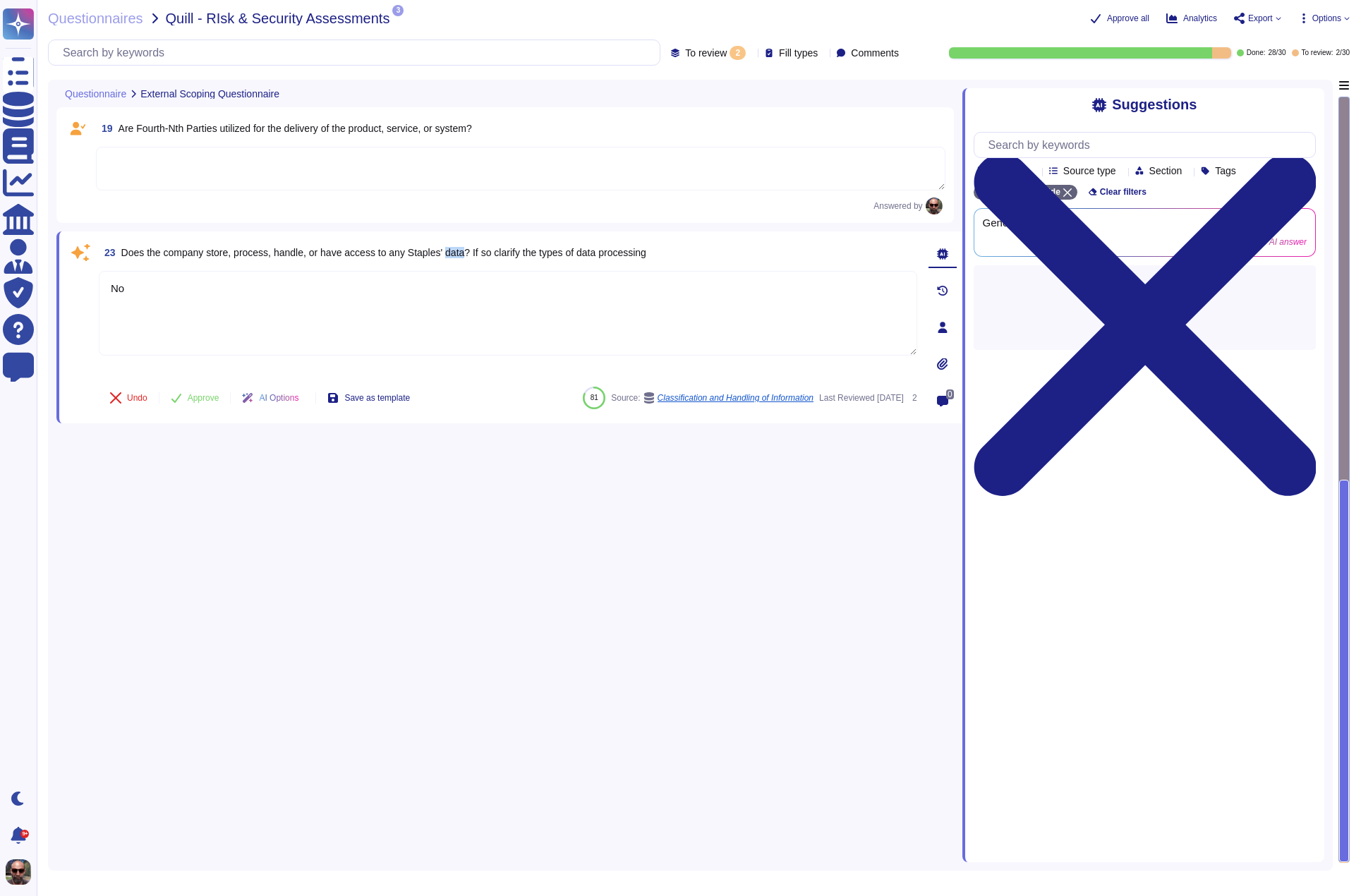
click at [465, 256] on span "Does the company store, process, handle, or have access to any Staples' data? I…" at bounding box center [384, 252] width 525 height 11
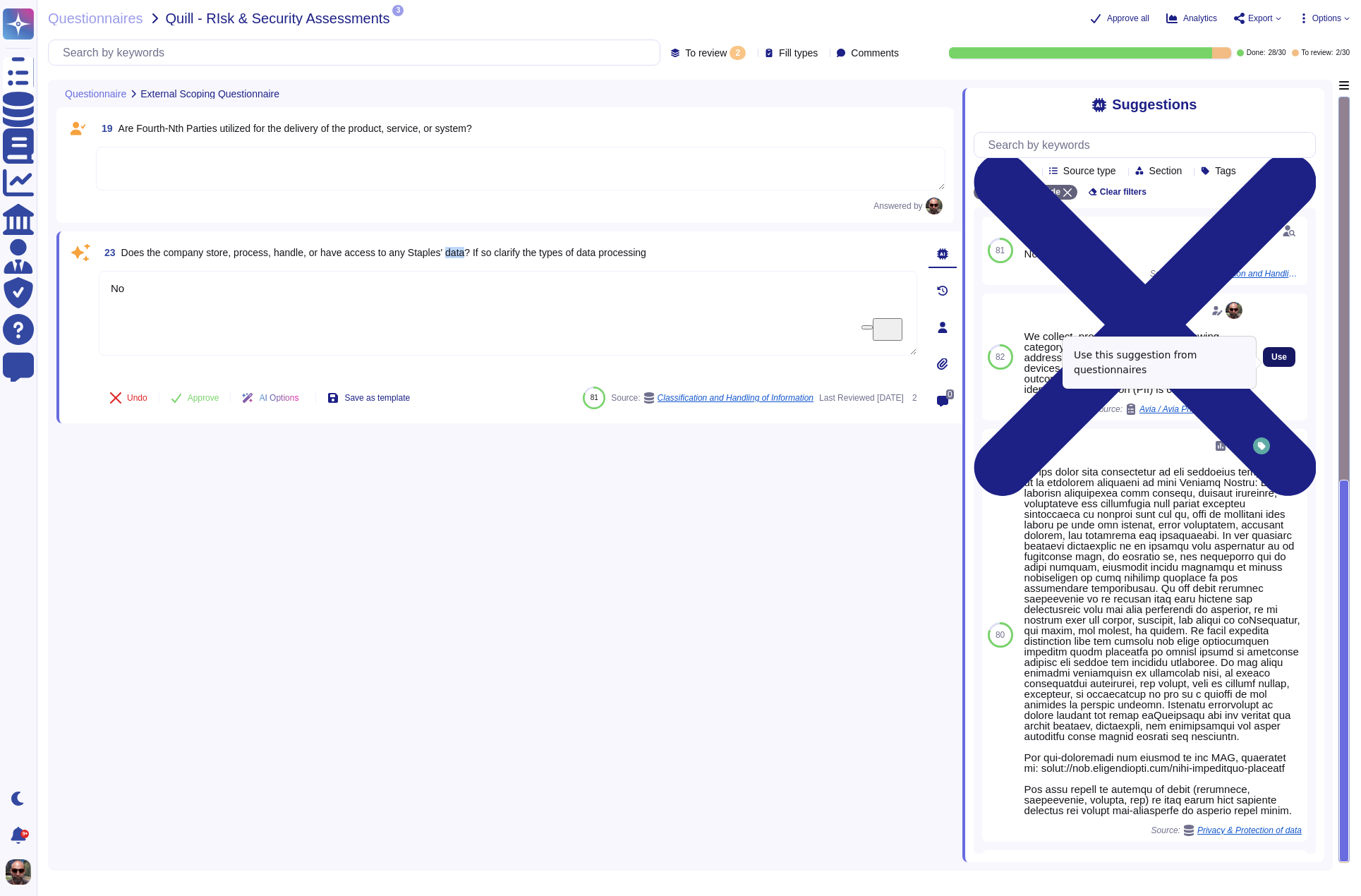
click at [1277, 361] on span "Use" at bounding box center [1279, 356] width 15 height 8
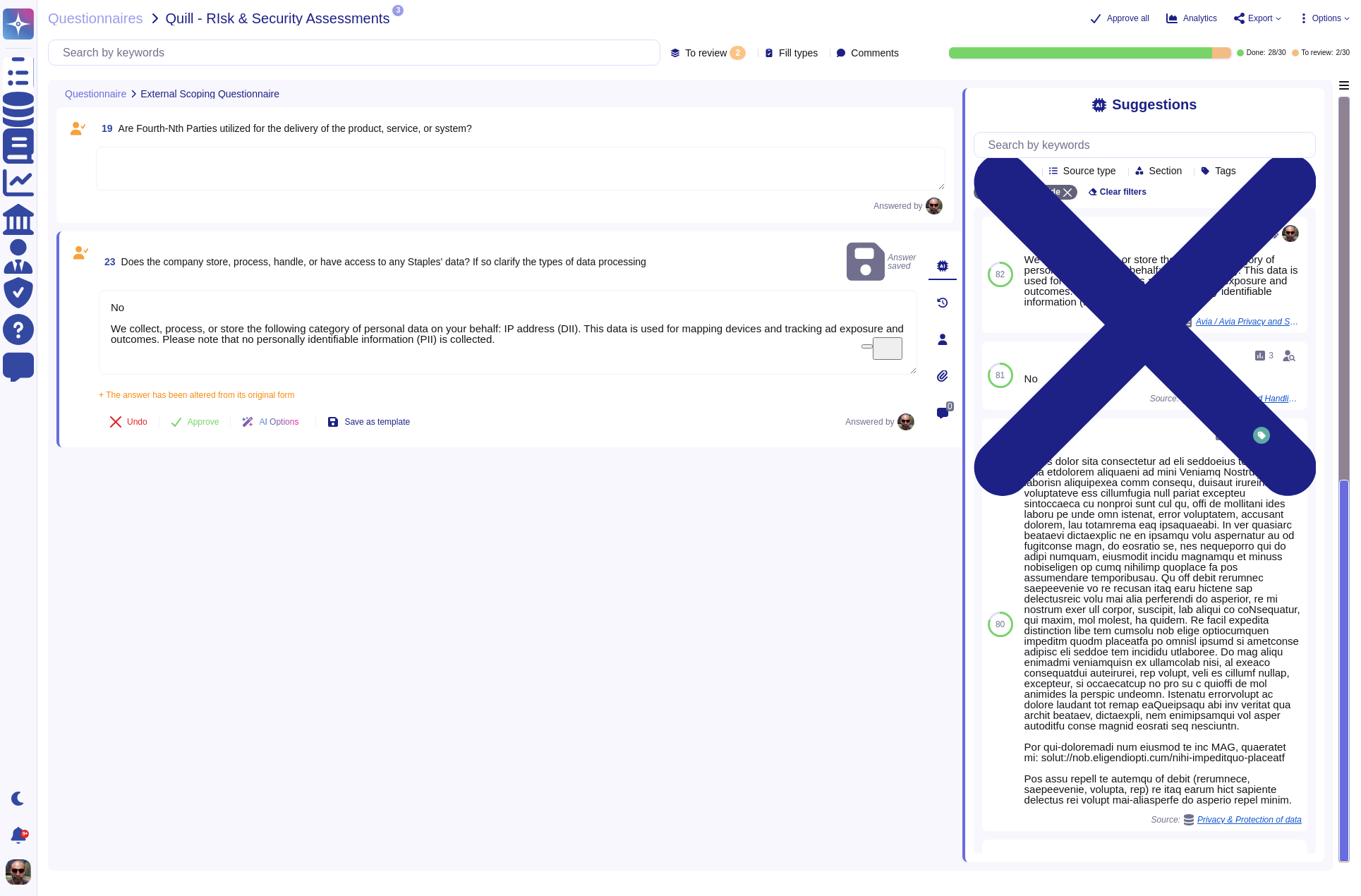
drag, startPoint x: 152, startPoint y: 288, endPoint x: 92, endPoint y: 274, distance: 61.6
click at [92, 274] on div "23 Does the company store, process, handle, or have access to any Staples' data…" at bounding box center [493, 339] width 850 height 199
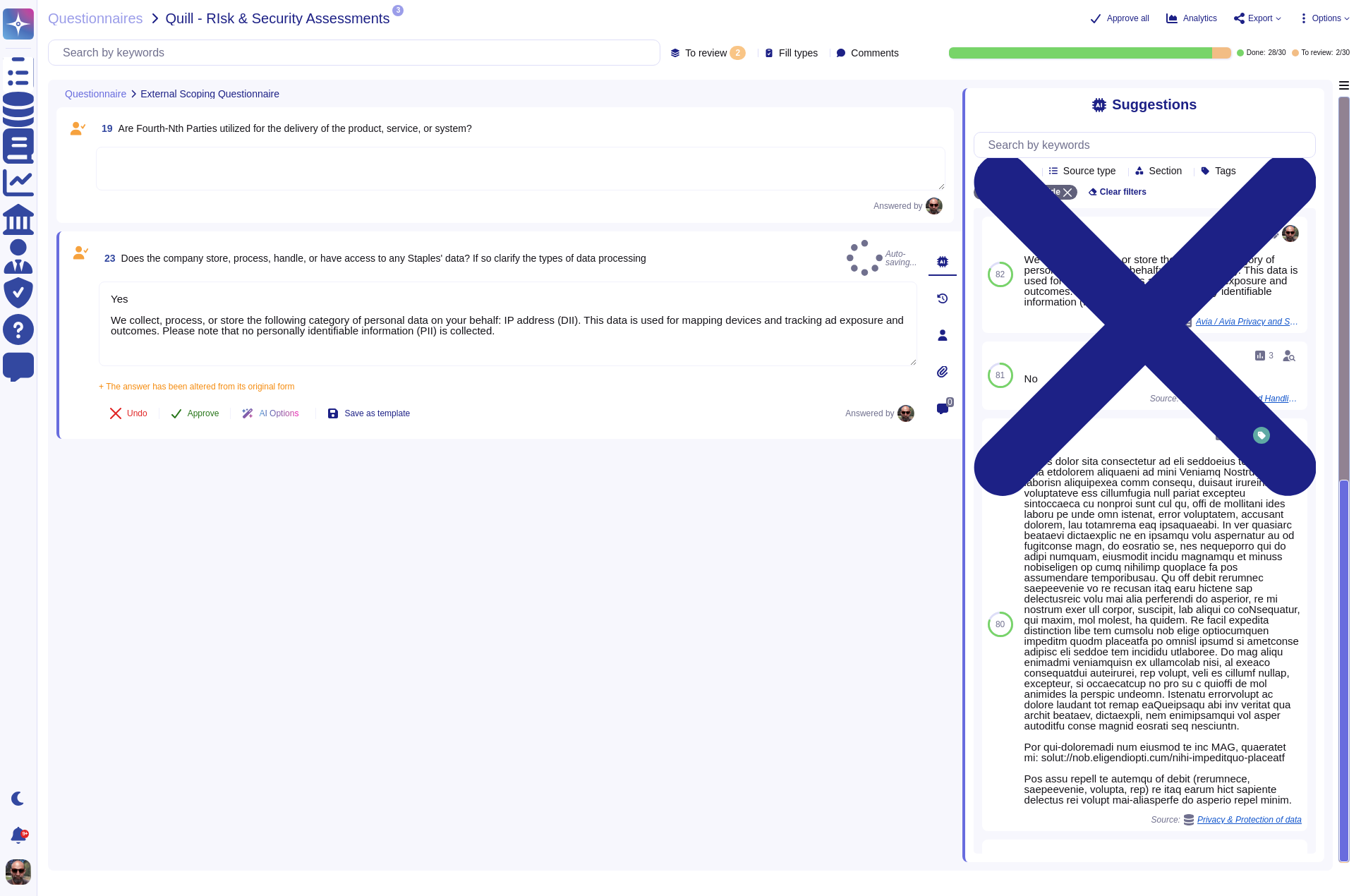
type textarea "Yes We collect, process, or store the following category of personal data on yo…"
click at [198, 409] on span "Approve" at bounding box center [203, 413] width 32 height 8
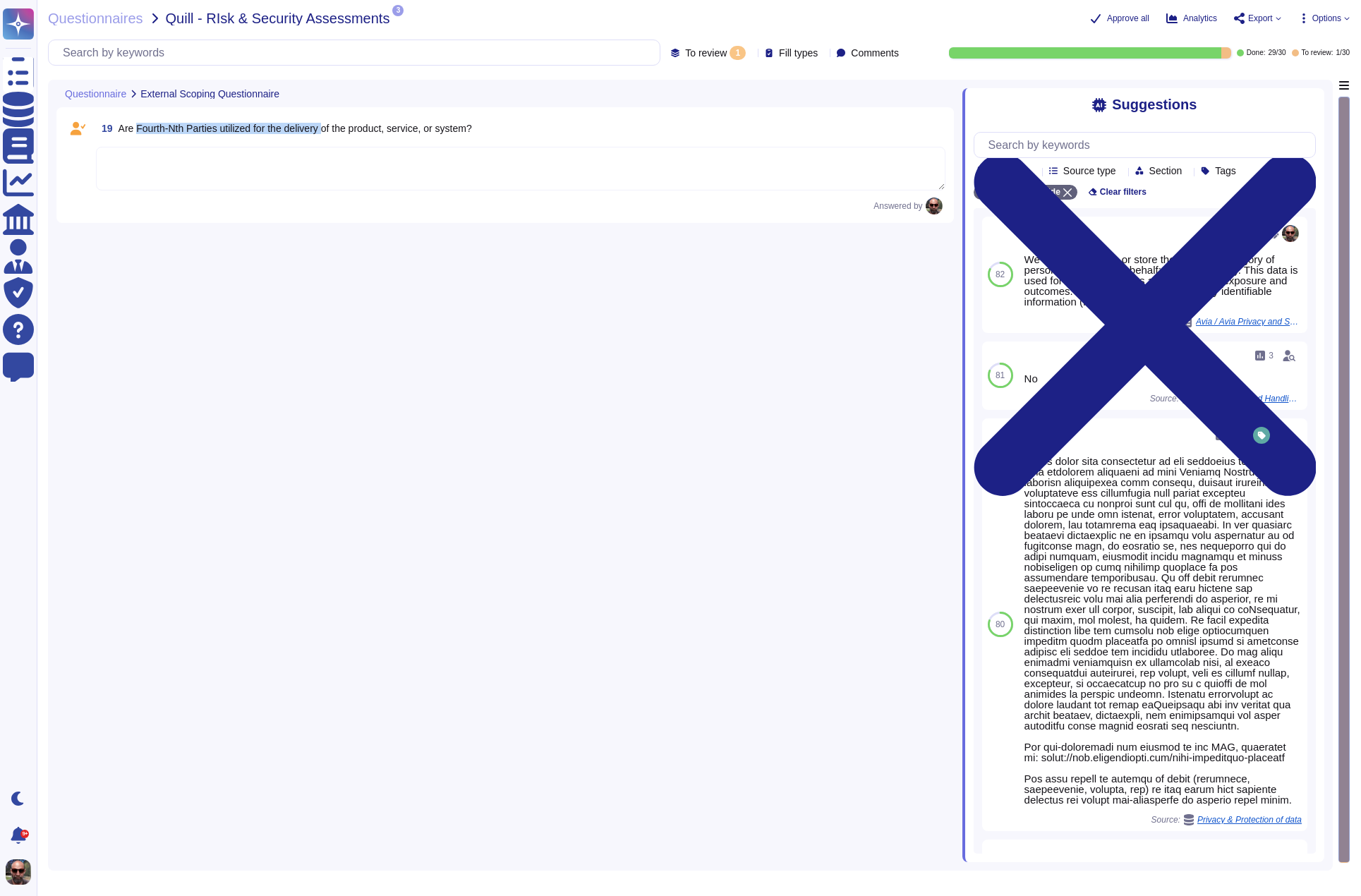
drag, startPoint x: 137, startPoint y: 129, endPoint x: 336, endPoint y: 131, distance: 199.0
click at [336, 131] on span "Are Fourth-Nth Parties utilized for the delivery of the product, service, or sy…" at bounding box center [295, 128] width 353 height 11
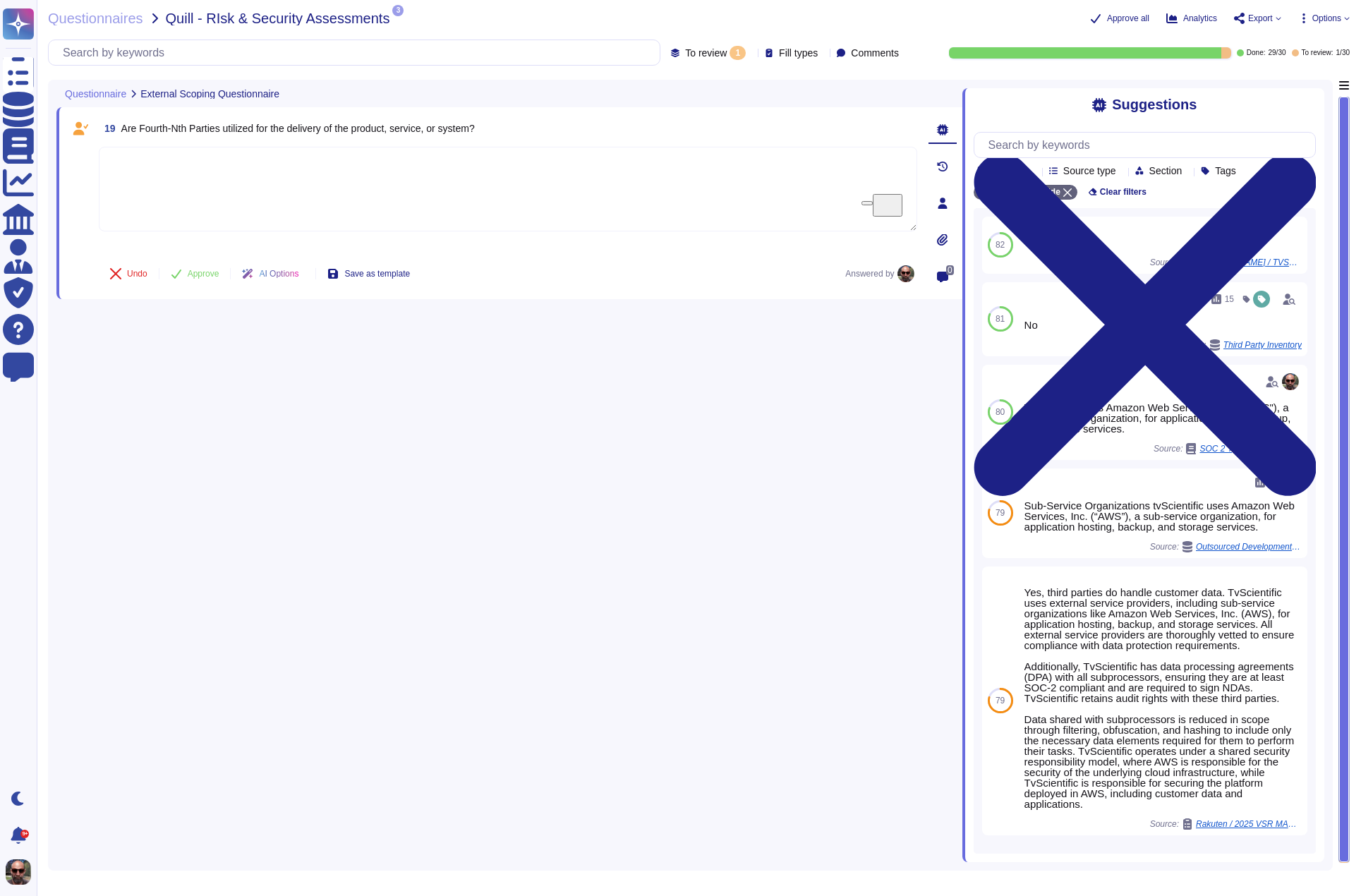
click at [475, 128] on span "Are Fourth-Nth Parties utilized for the delivery of the product, service, or sy…" at bounding box center [298, 128] width 353 height 11
copy span "Are Fourth-Nth Parties utilized for the delivery of the product, service, or sy…"
